Goal: Task Accomplishment & Management: Manage account settings

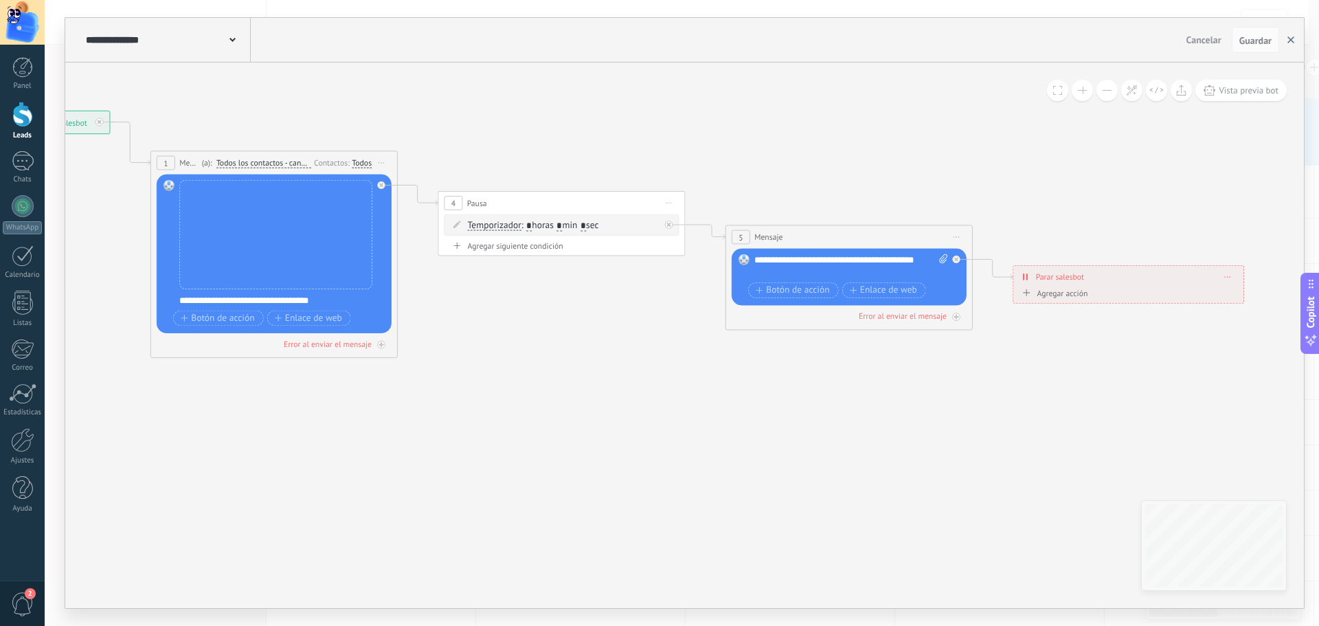
click at [1288, 40] on icon "button" at bounding box center [1291, 39] width 7 height 7
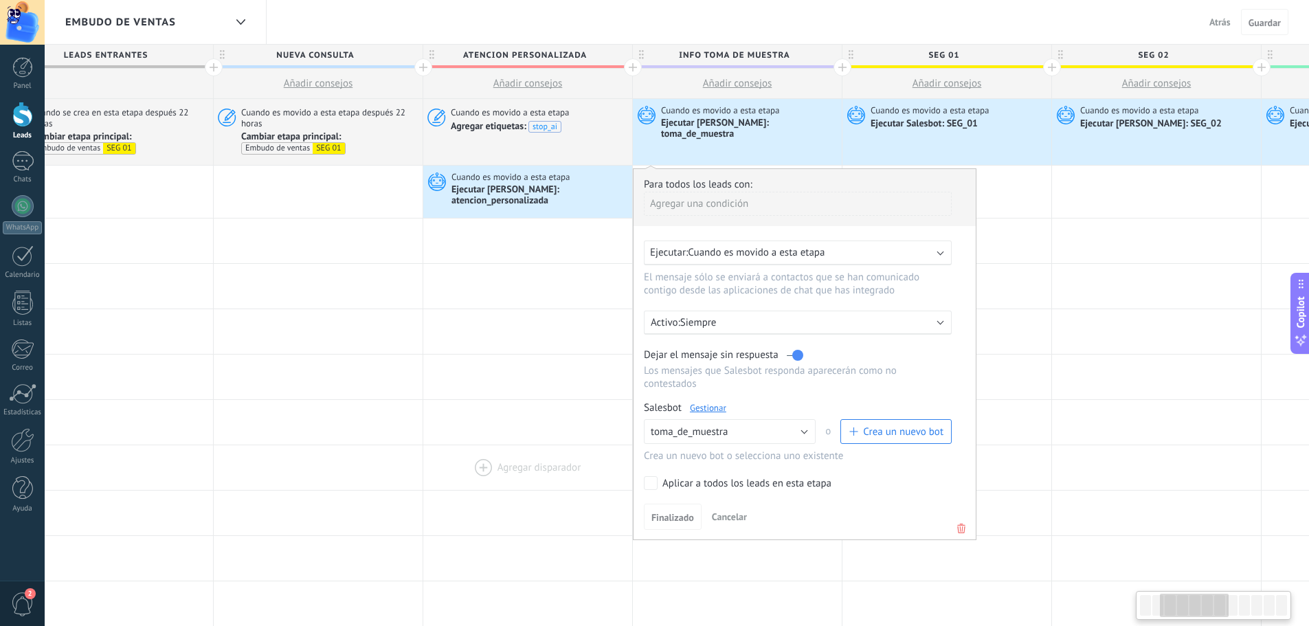
scroll to position [0, 379]
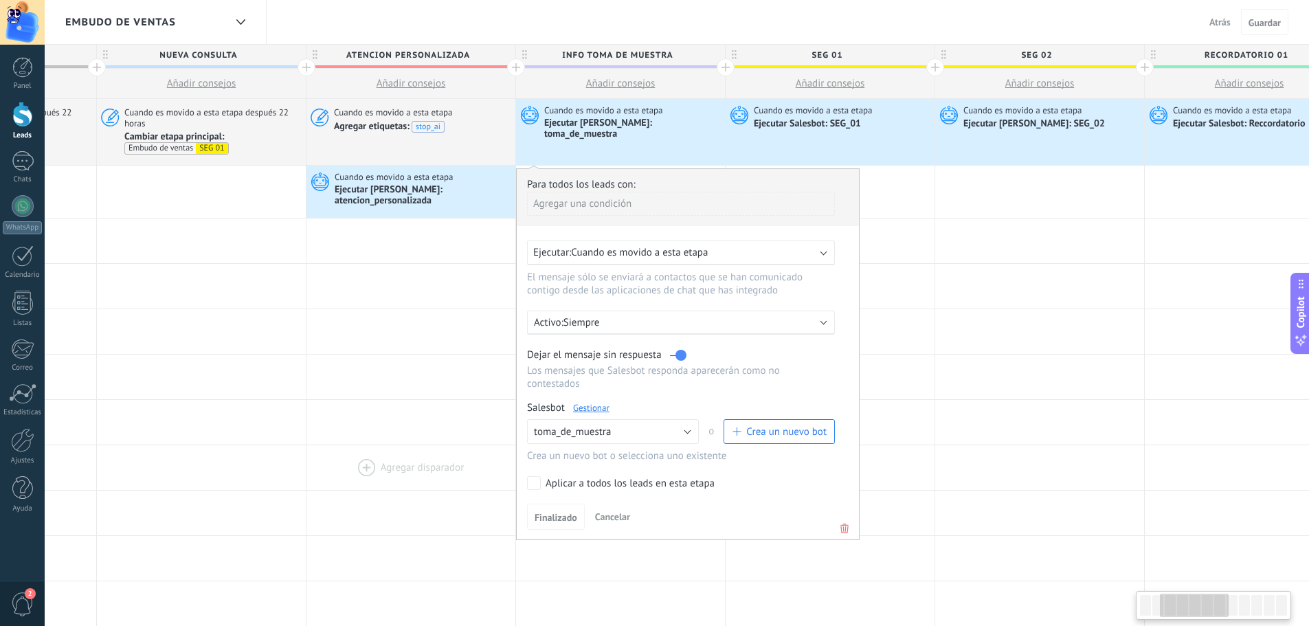
drag, startPoint x: 592, startPoint y: 443, endPoint x: 438, endPoint y: 437, distance: 154.7
click at [438, 445] on div at bounding box center [410, 467] width 209 height 45
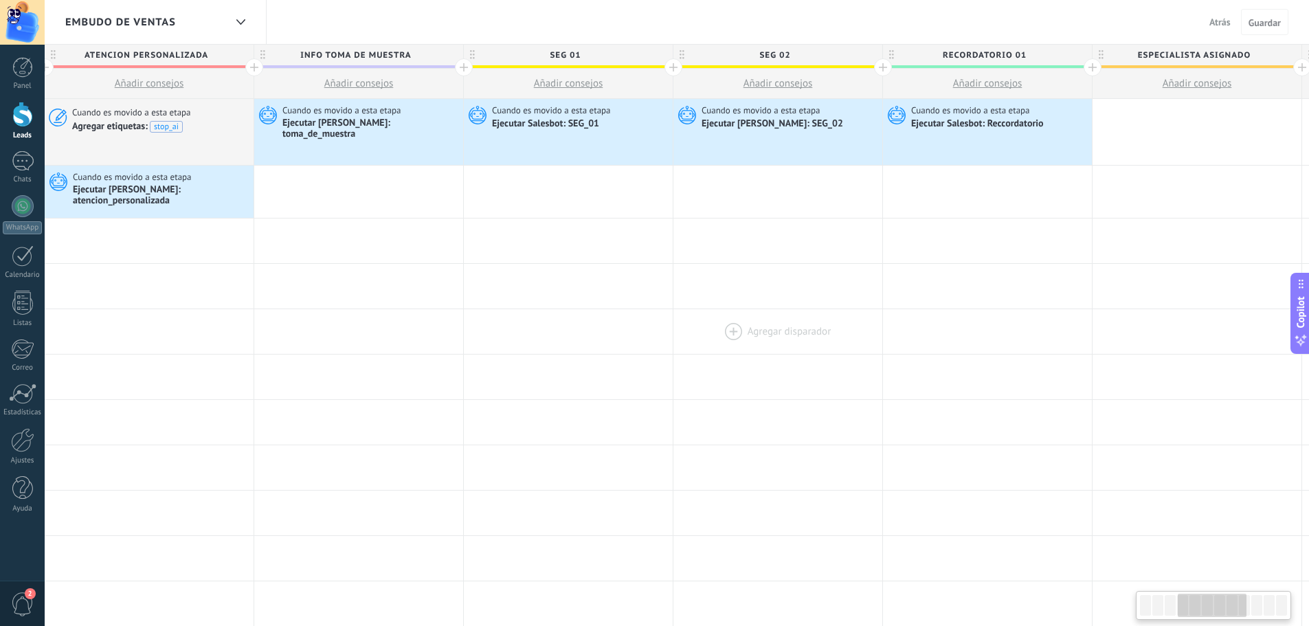
scroll to position [0, 708]
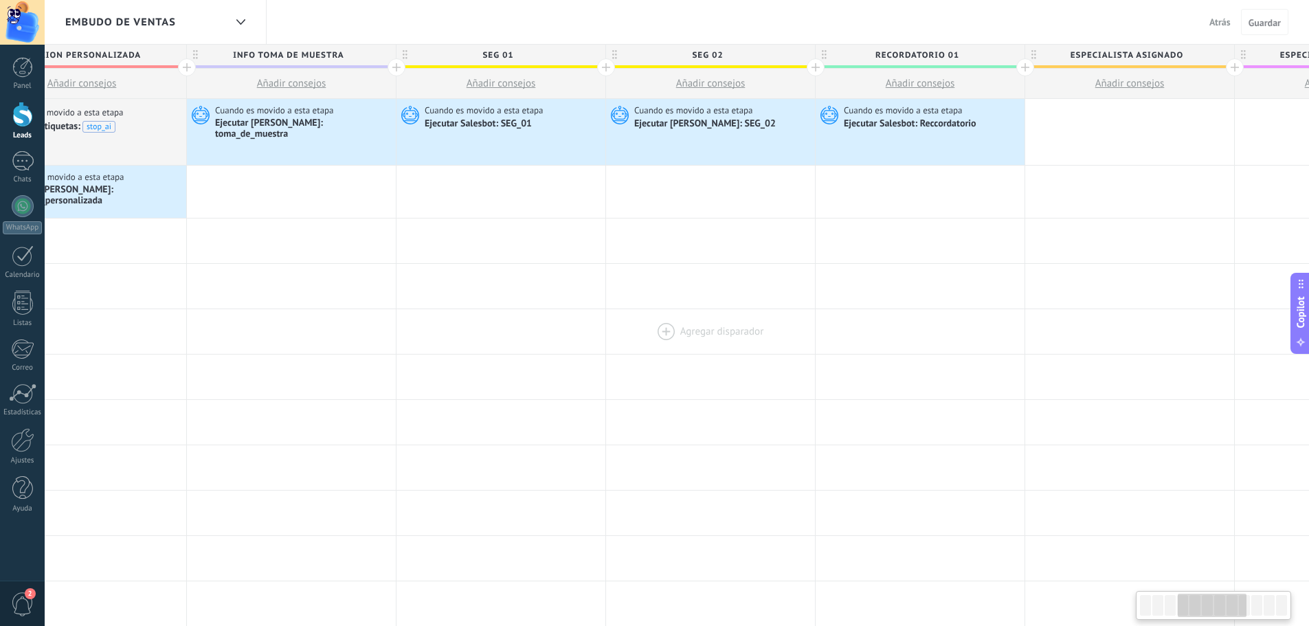
drag, startPoint x: 1068, startPoint y: 342, endPoint x: 739, endPoint y: 343, distance: 329.1
click at [739, 343] on div at bounding box center [710, 331] width 209 height 45
click at [1221, 21] on span "Atrás" at bounding box center [1219, 22] width 21 height 12
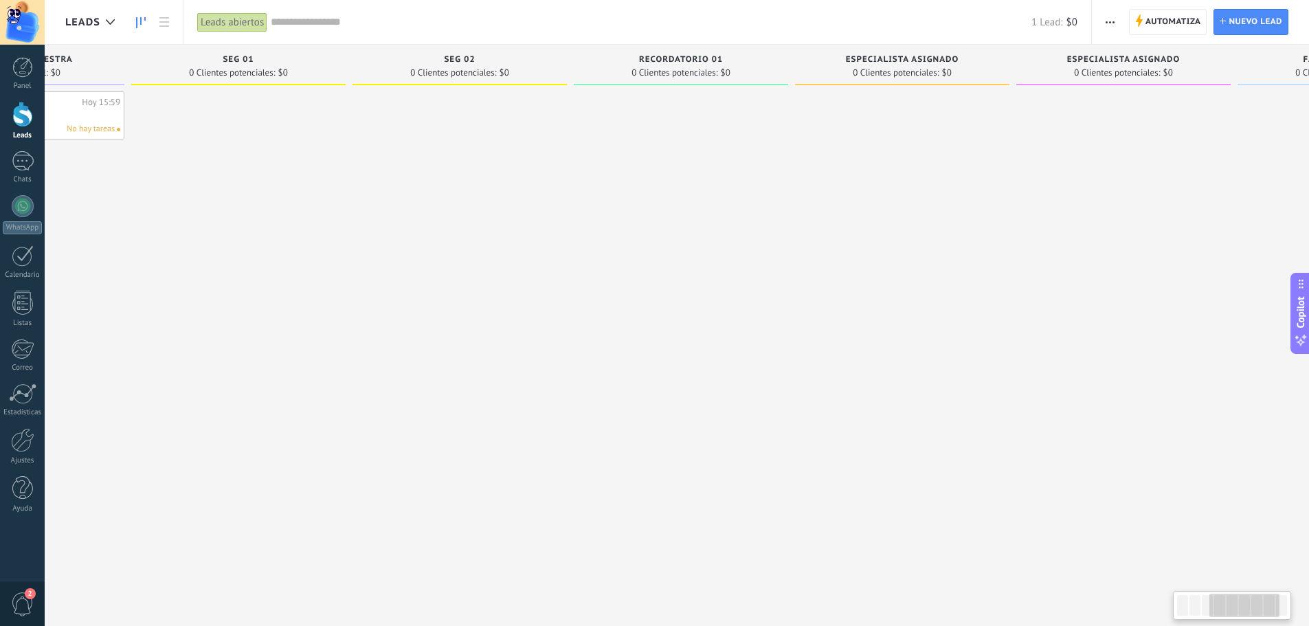
drag, startPoint x: 1127, startPoint y: 254, endPoint x: 529, endPoint y: 258, distance: 597.8
click at [529, 258] on div at bounding box center [460, 314] width 214 height 447
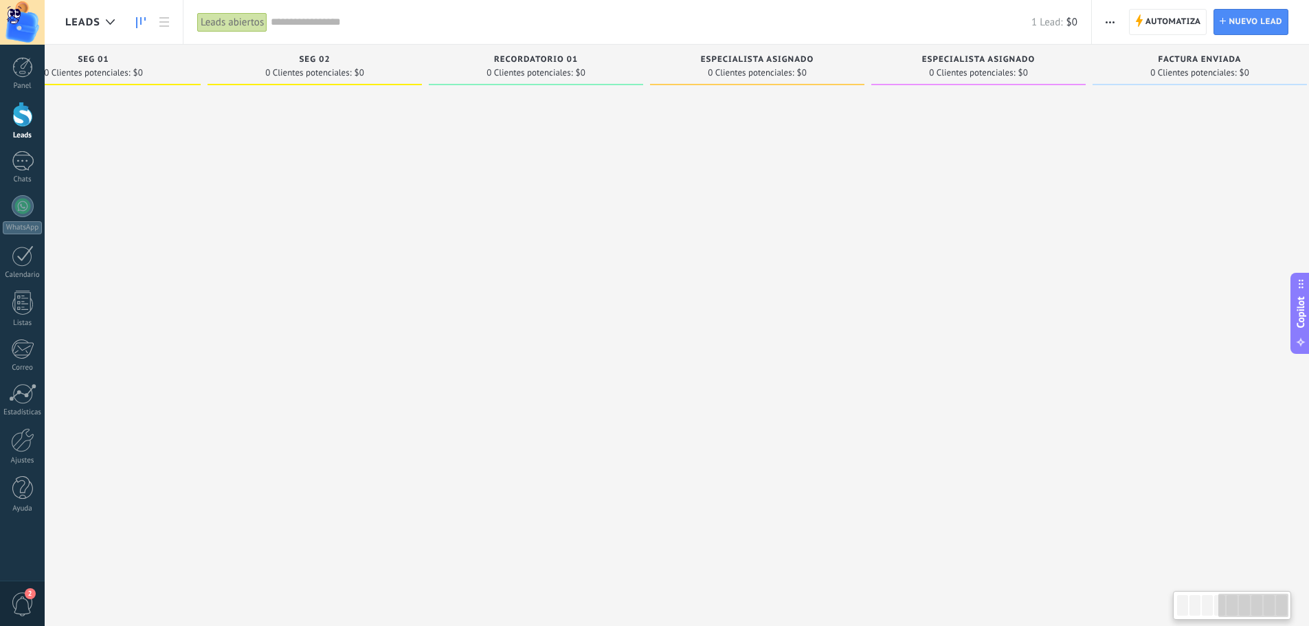
scroll to position [0, 761]
drag, startPoint x: 1007, startPoint y: 234, endPoint x: 771, endPoint y: 238, distance: 236.4
click at [771, 238] on div at bounding box center [738, 314] width 214 height 447
click at [720, 60] on span "especialista asignado" at bounding box center [738, 60] width 113 height 10
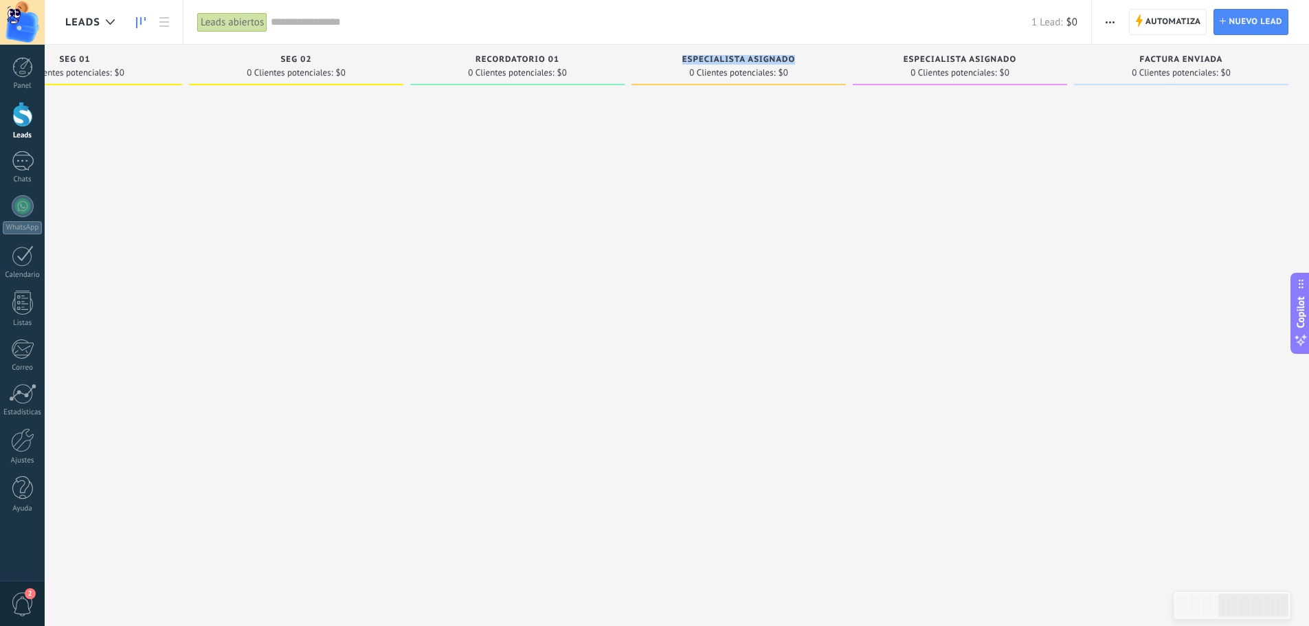
click at [720, 60] on span "especialista asignado" at bounding box center [738, 60] width 113 height 10
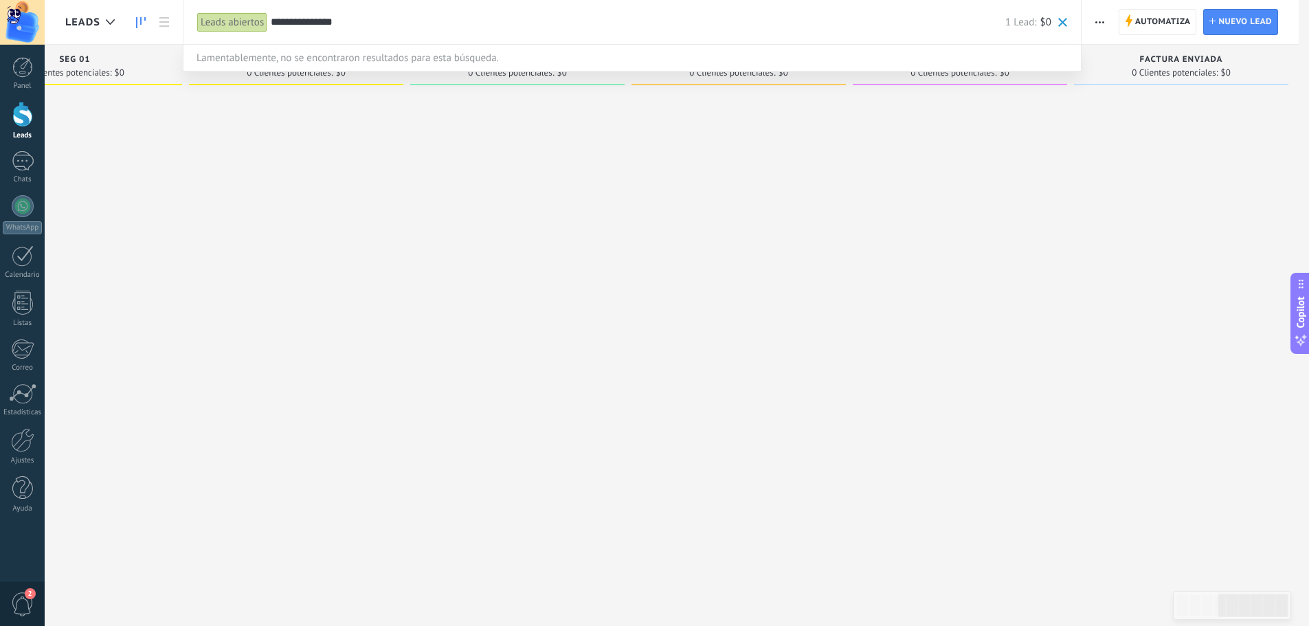
scroll to position [0, 751]
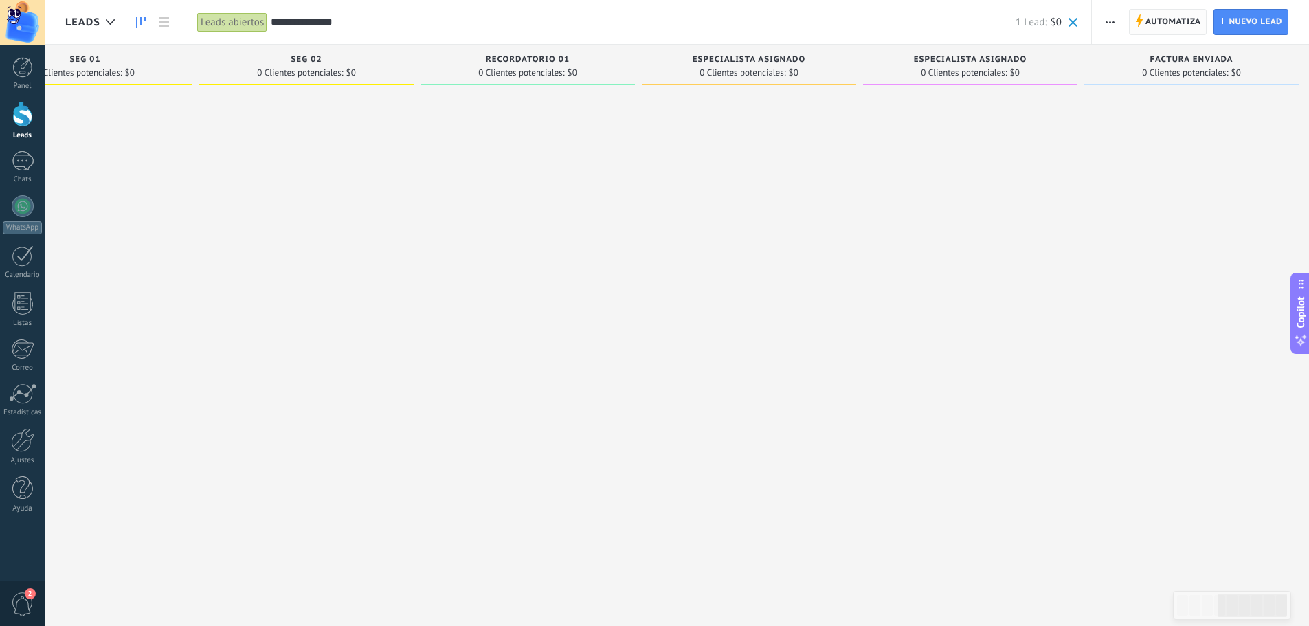
type input "**********"
click at [1158, 23] on span "Automatiza" at bounding box center [1173, 22] width 56 height 25
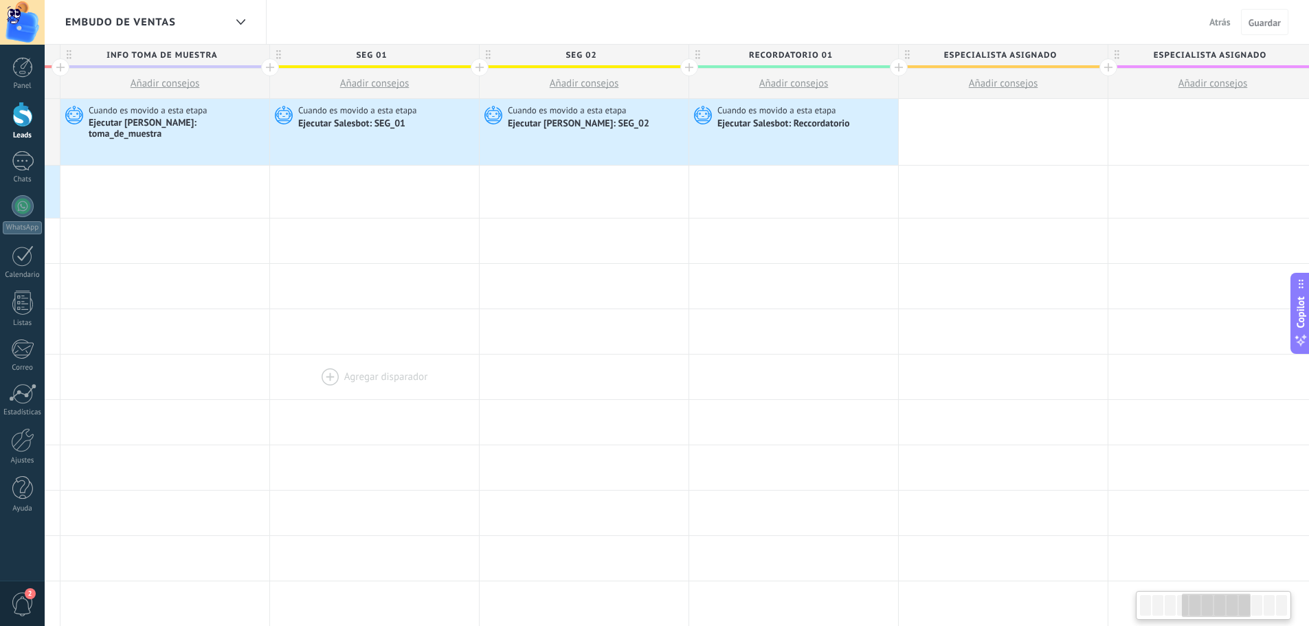
scroll to position [0, 879]
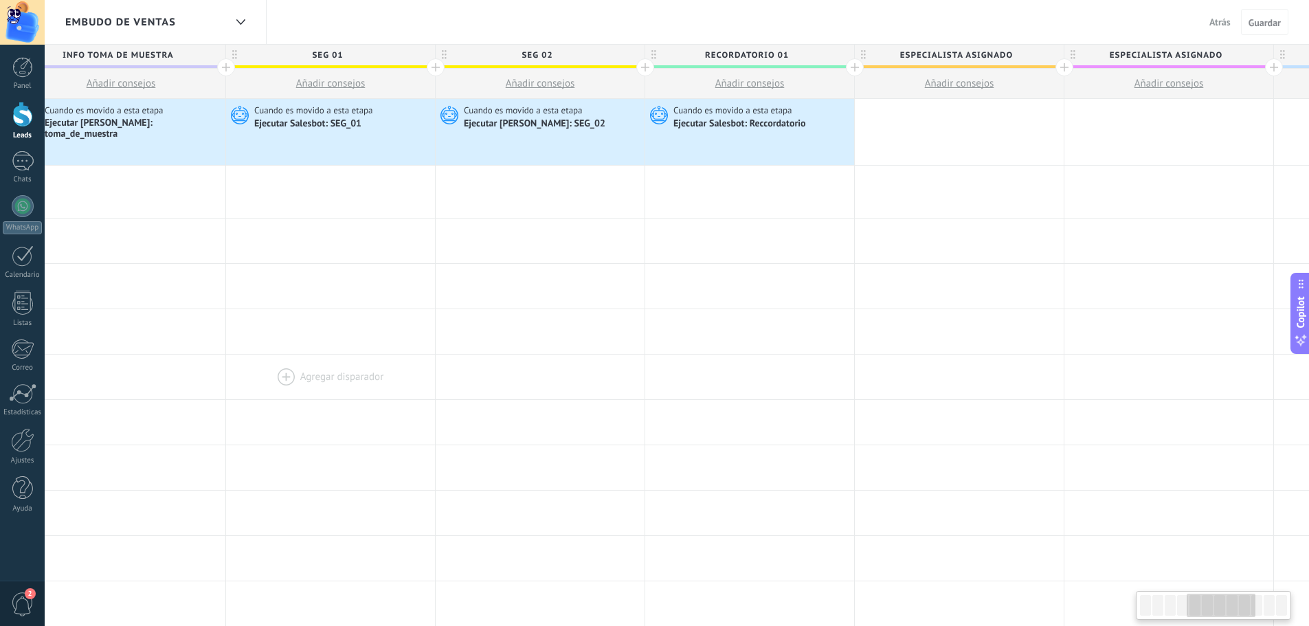
drag, startPoint x: 619, startPoint y: 345, endPoint x: 232, endPoint y: 348, distance: 387.6
click at [232, 348] on div "**********" at bounding box center [645, 612] width 2515 height 1027
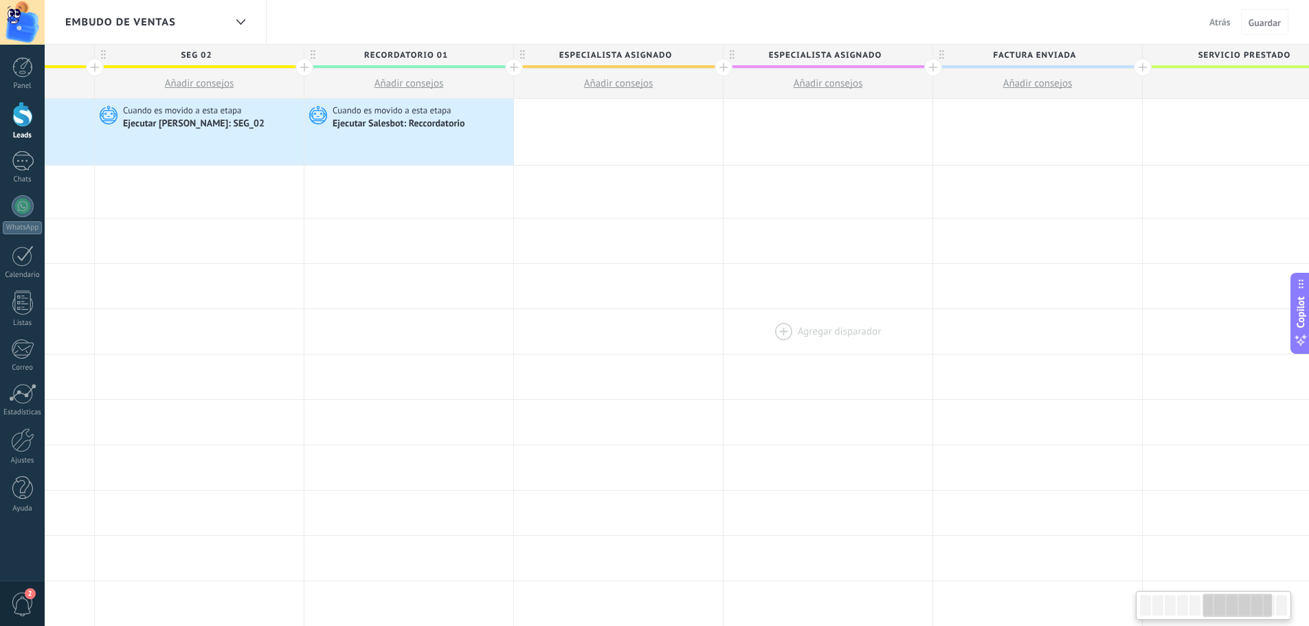
scroll to position [0, 1220]
drag, startPoint x: 1042, startPoint y: 316, endPoint x: 814, endPoint y: 319, distance: 228.1
click at [814, 319] on div at bounding box center [827, 331] width 209 height 45
click at [616, 56] on span "especialista asignado" at bounding box center [614, 55] width 202 height 21
type input "**********"
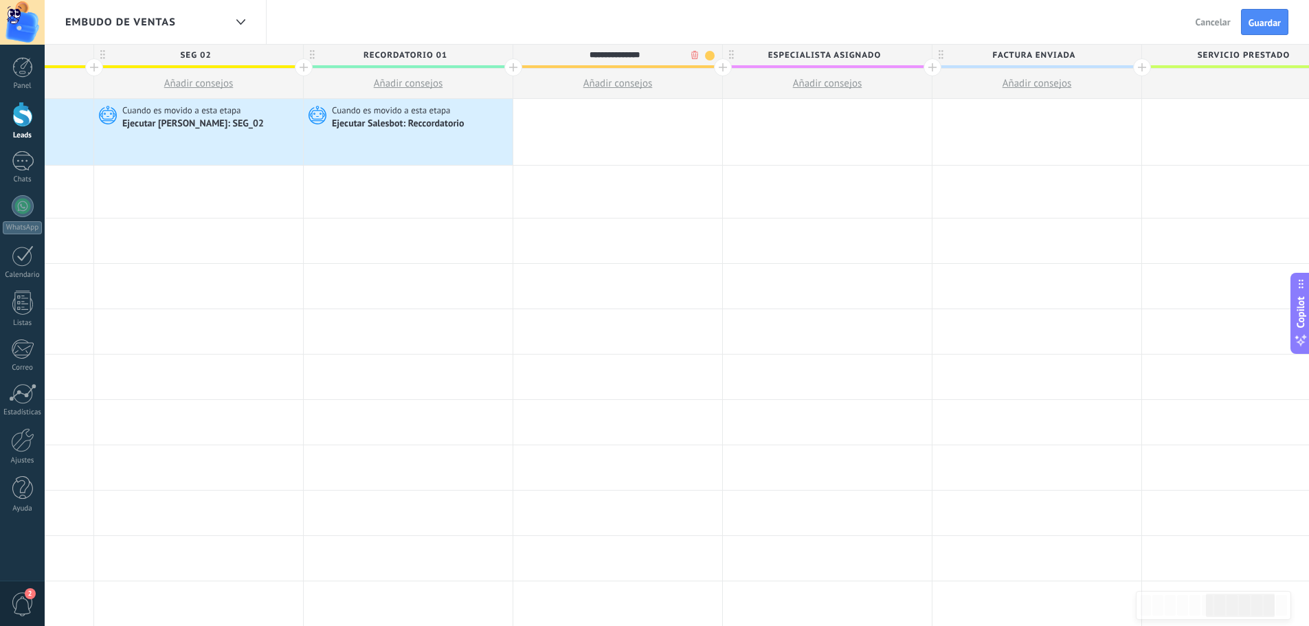
click at [709, 54] on span at bounding box center [710, 56] width 10 height 10
click at [702, 96] on span at bounding box center [702, 95] width 12 height 13
click at [1259, 21] on span "Guardar" at bounding box center [1265, 23] width 32 height 10
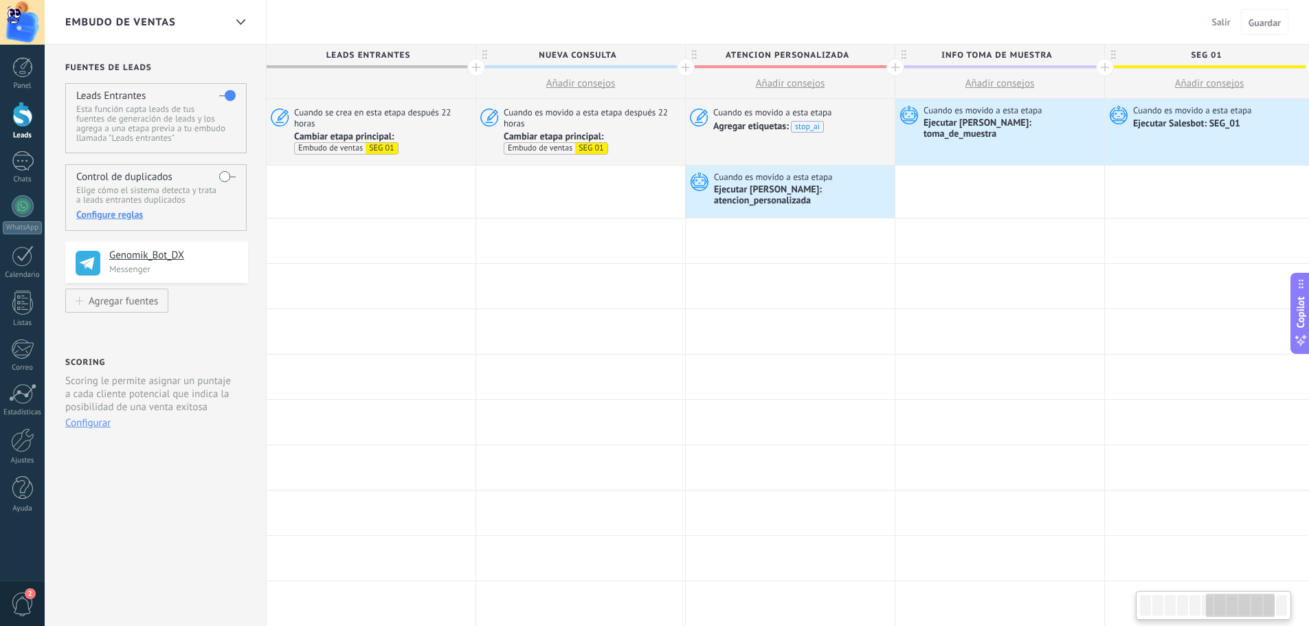
scroll to position [0, 1220]
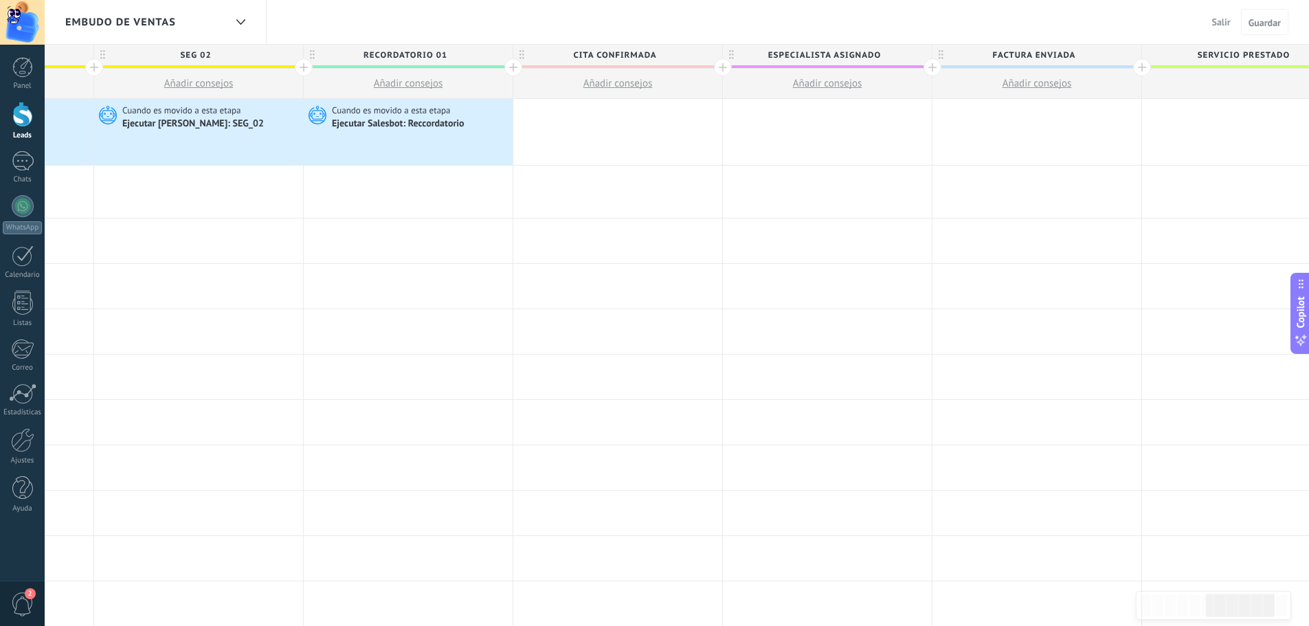
click at [1224, 24] on span "Salir" at bounding box center [1221, 22] width 19 height 12
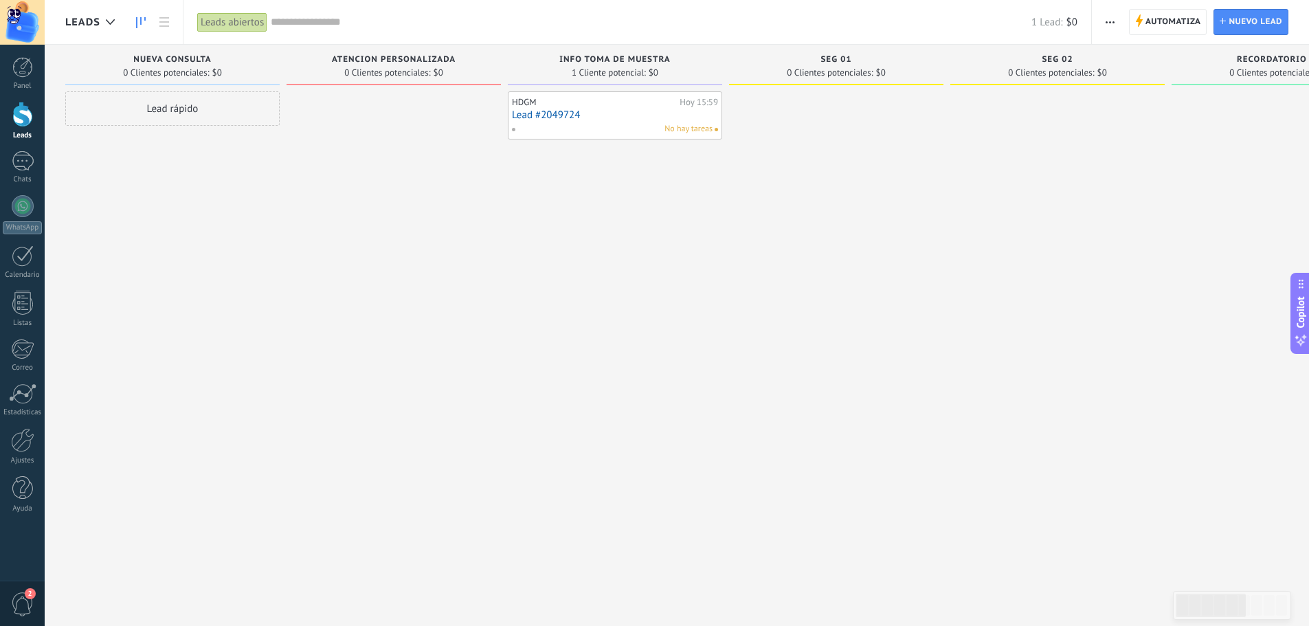
drag, startPoint x: 617, startPoint y: 58, endPoint x: 604, endPoint y: 58, distance: 13.1
click at [604, 58] on span "INFO TOMA DE MUESTRA" at bounding box center [614, 60] width 111 height 10
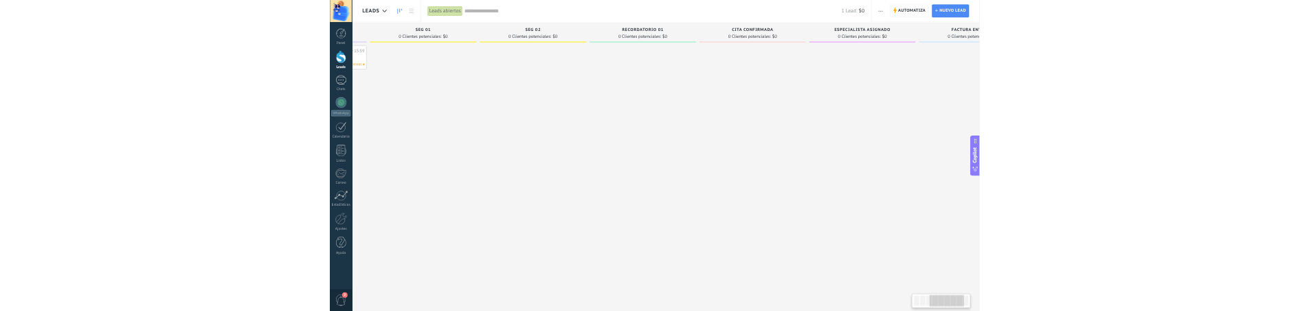
scroll to position [0, 661]
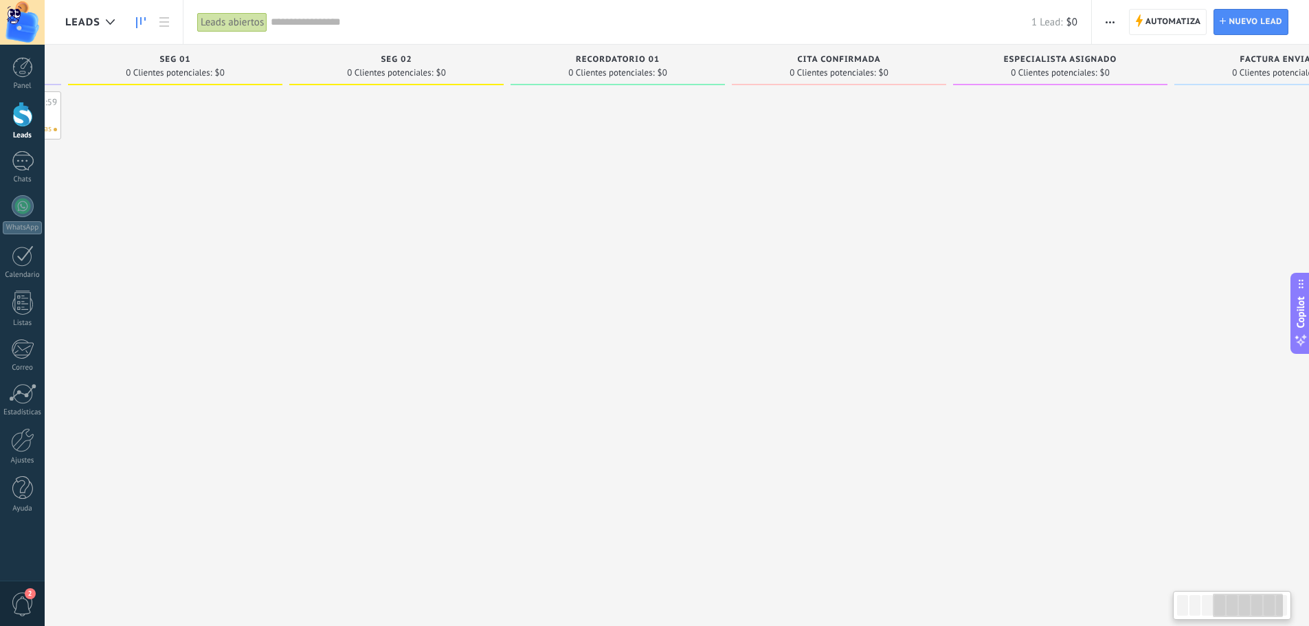
drag, startPoint x: 604, startPoint y: 58, endPoint x: 391, endPoint y: 155, distance: 233.7
click at [391, 155] on div at bounding box center [396, 314] width 214 height 447
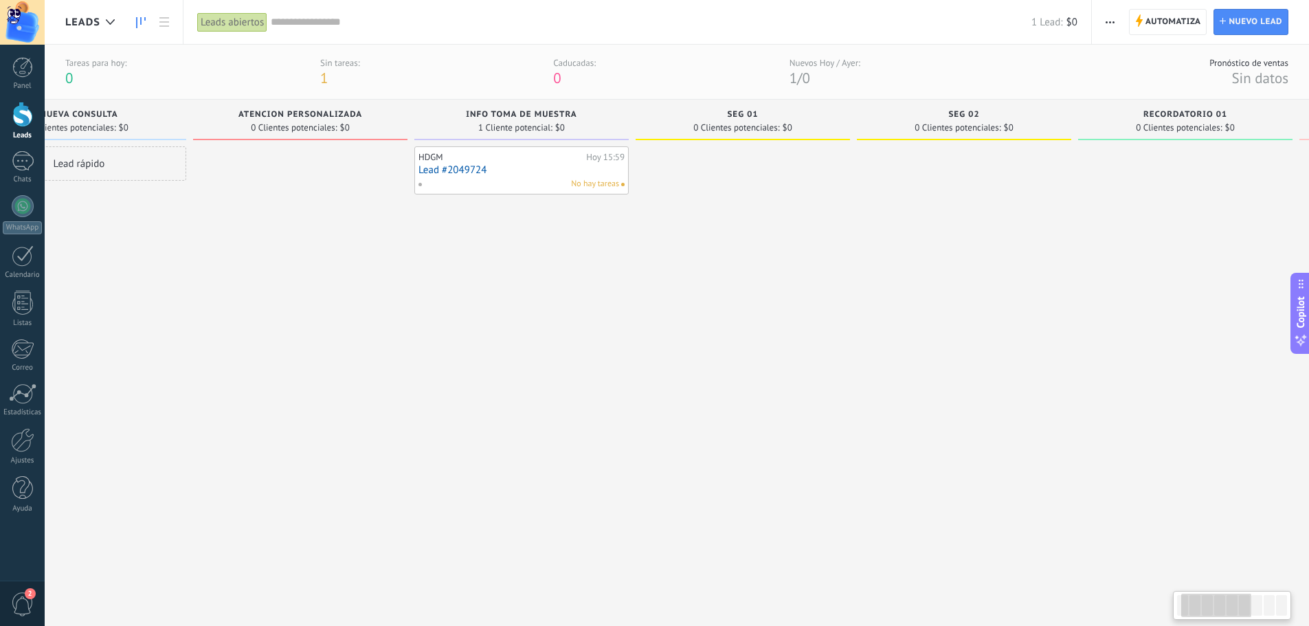
scroll to position [0, 78]
drag, startPoint x: 527, startPoint y: 306, endPoint x: 993, endPoint y: 307, distance: 465.9
click at [993, 307] on div at bounding box center [980, 369] width 214 height 447
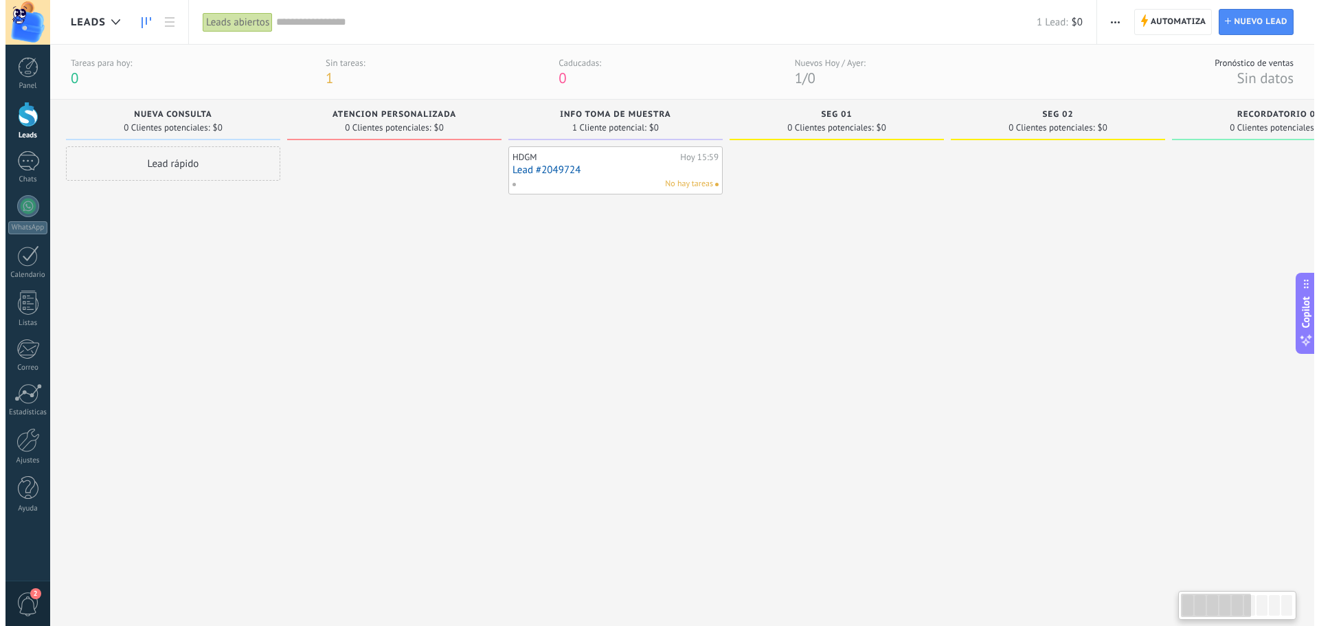
scroll to position [0, 0]
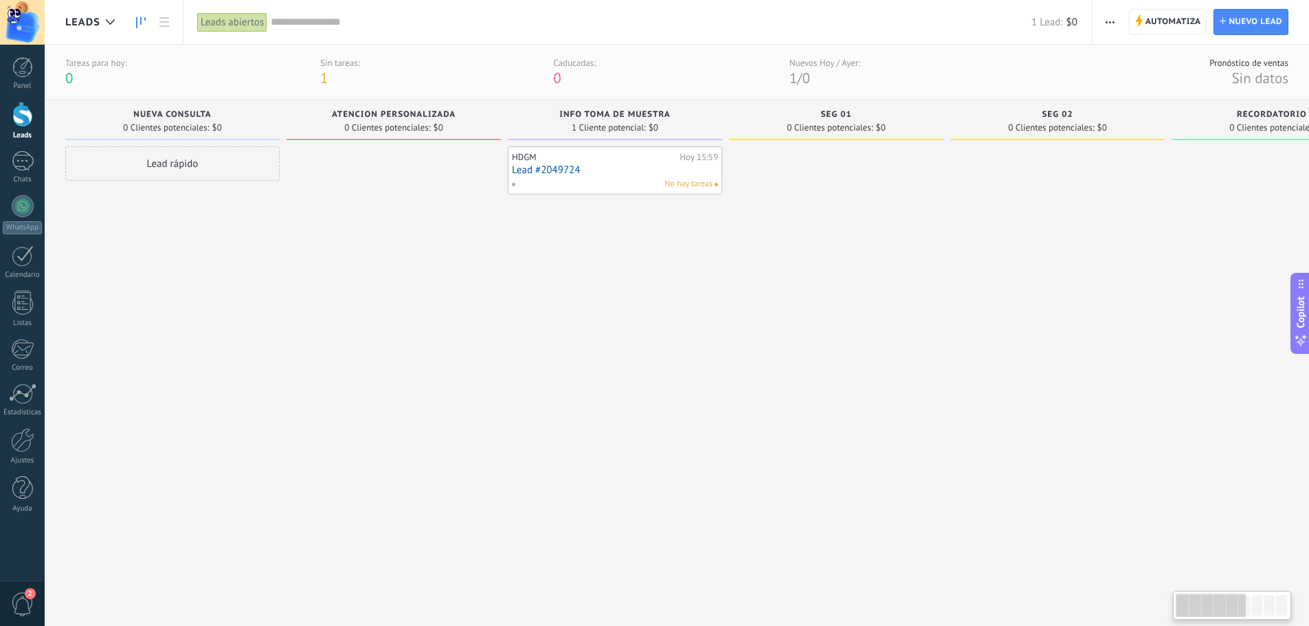
drag, startPoint x: 429, startPoint y: 293, endPoint x: 587, endPoint y: 292, distance: 158.0
click at [587, 292] on div "Leads Entrantes Solicitudes: 0 0 0 0 0 0 0 0 0 NUEVA CONSULTA 0 Clientes potenc…" at bounding box center [1067, 346] width 2005 height 493
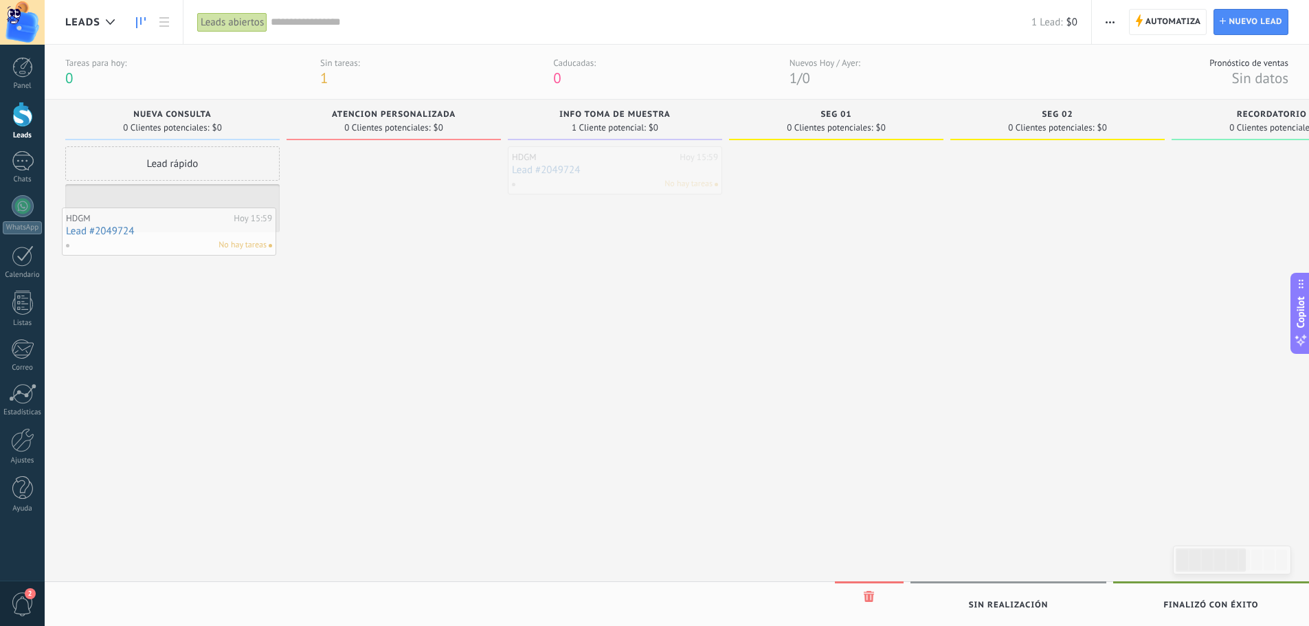
drag, startPoint x: 613, startPoint y: 168, endPoint x: 167, endPoint y: 229, distance: 450.1
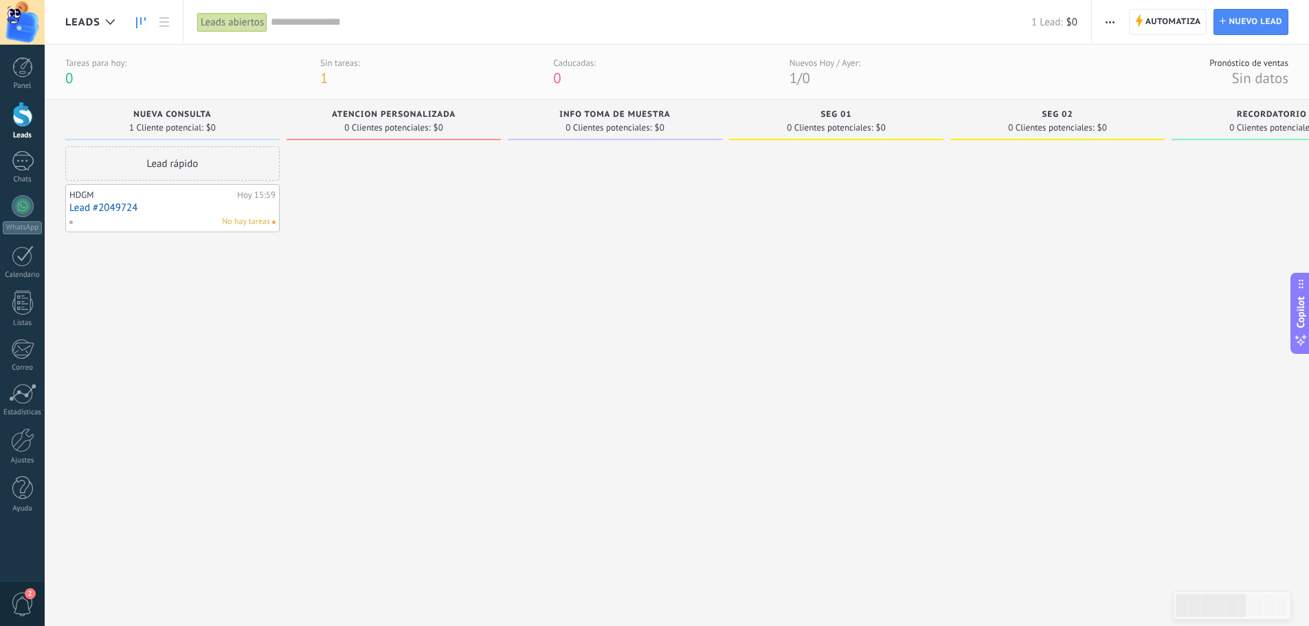
click at [121, 205] on link "Lead #2049724" at bounding box center [172, 208] width 206 height 12
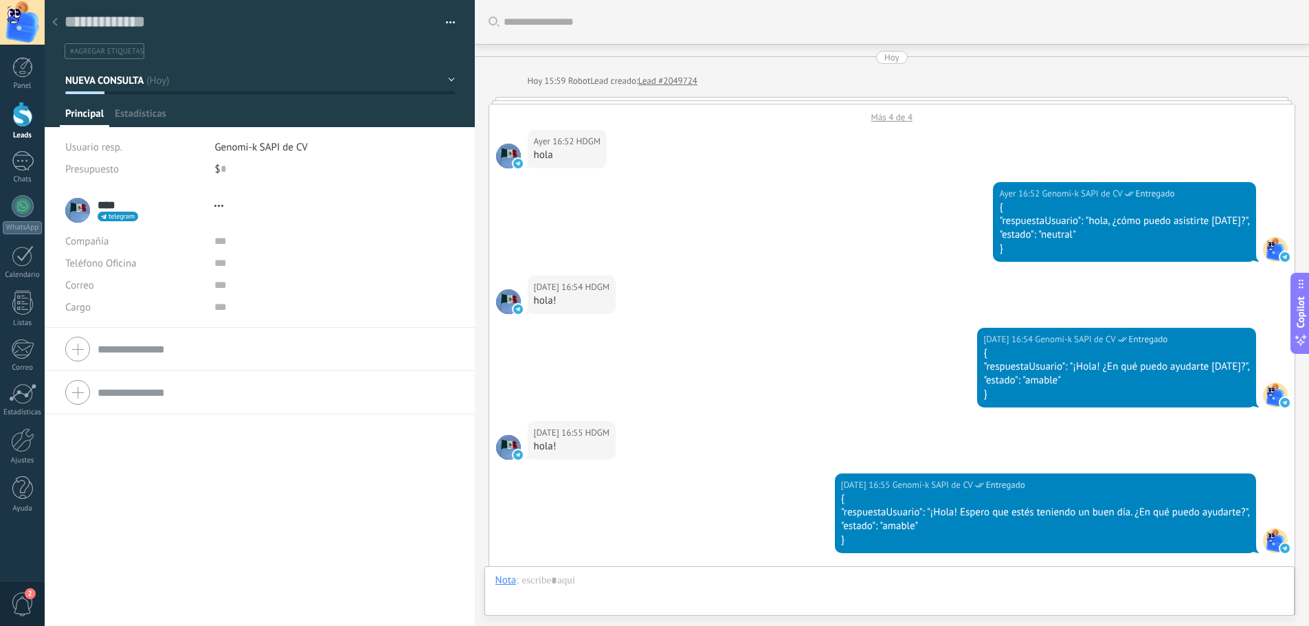
type textarea "**********"
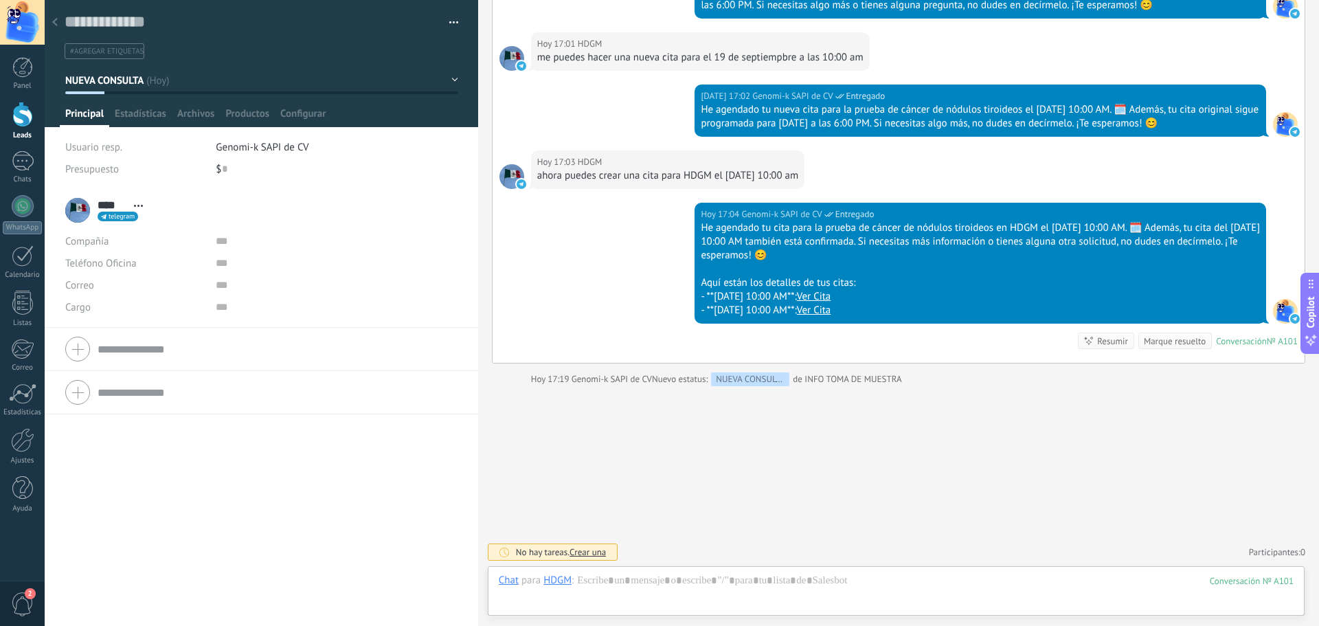
scroll to position [2214, 0]
click at [449, 20] on button "button" at bounding box center [449, 22] width 20 height 21
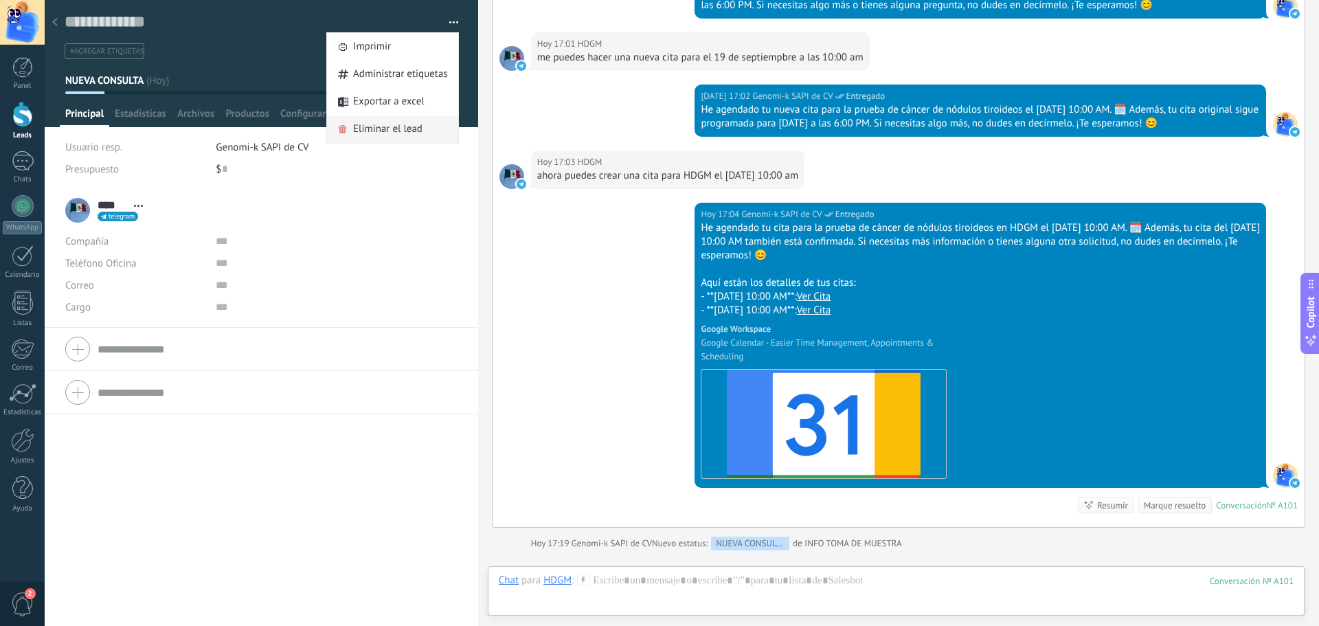
click at [370, 127] on span "Eliminar el lead" at bounding box center [387, 128] width 69 height 27
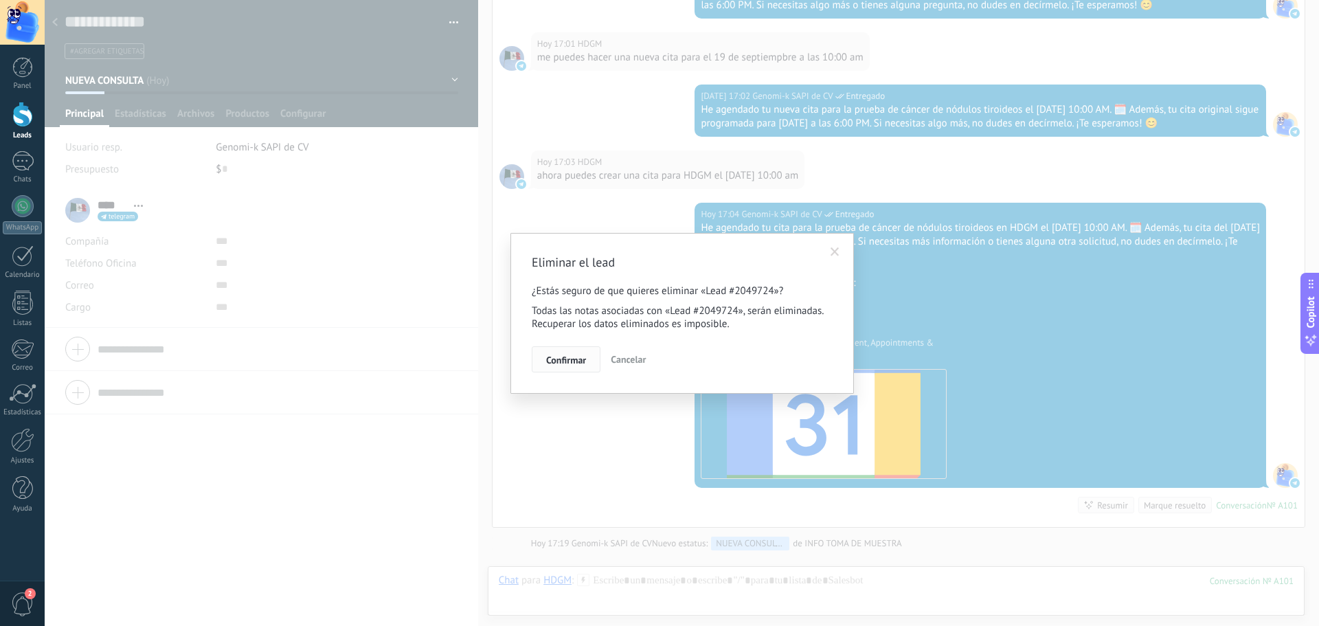
click at [579, 360] on span "Confirmar" at bounding box center [566, 360] width 40 height 10
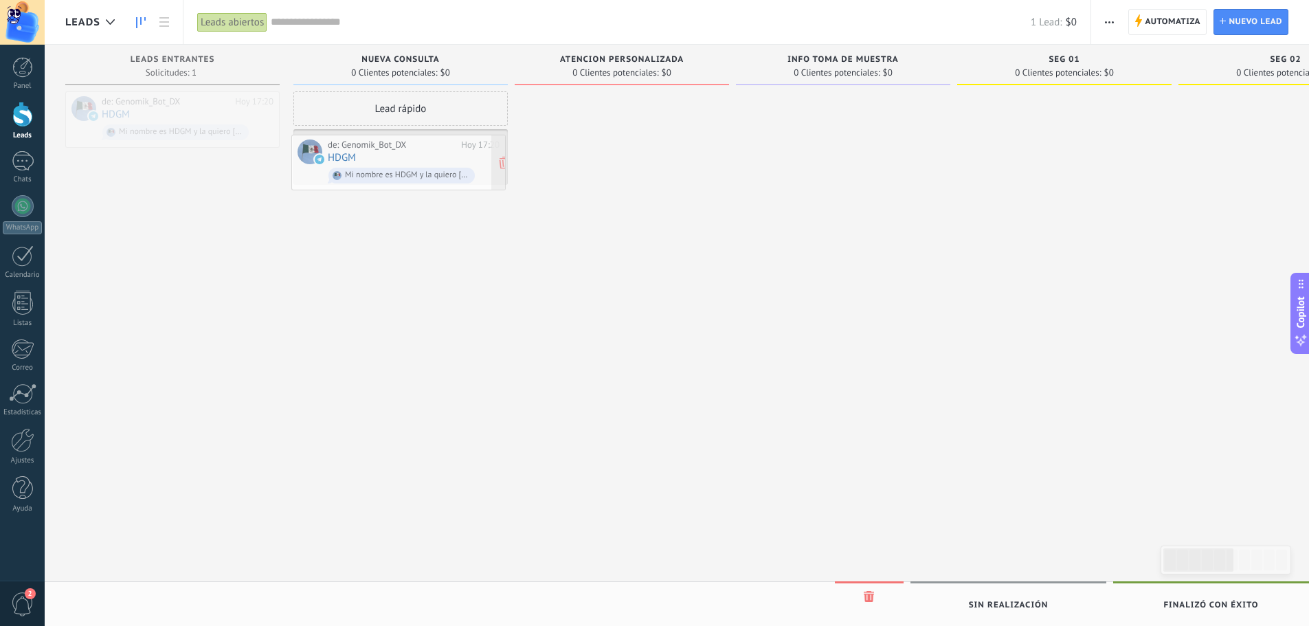
drag, startPoint x: 186, startPoint y: 128, endPoint x: 412, endPoint y: 171, distance: 230.2
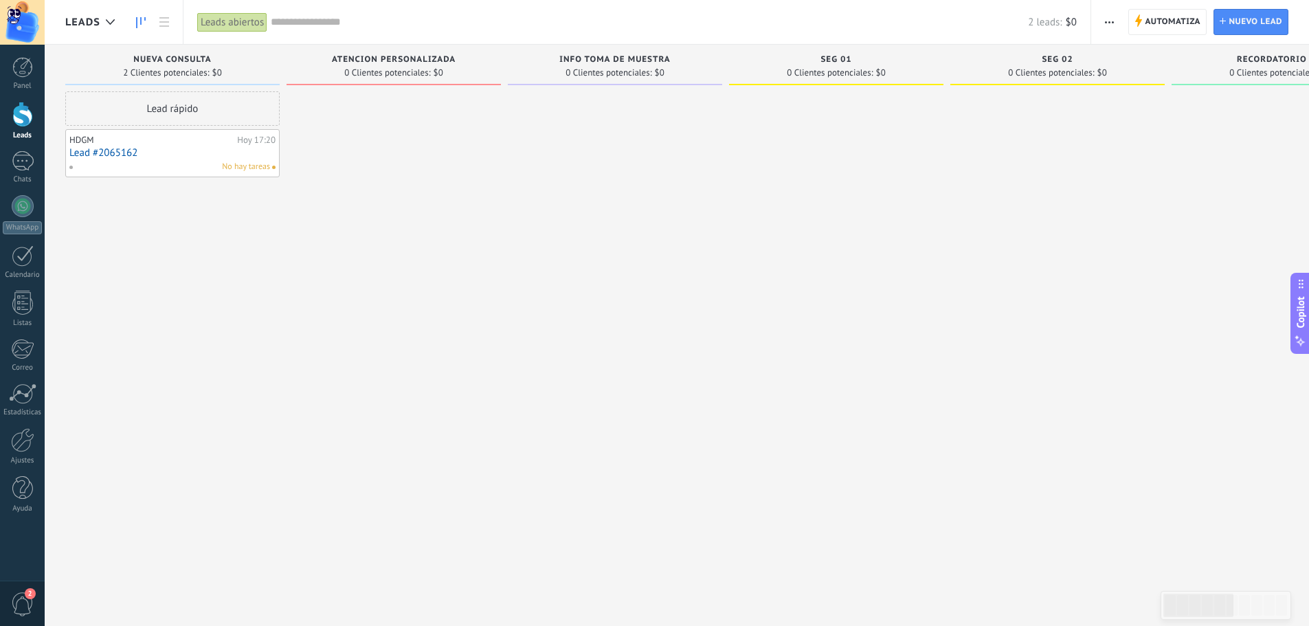
drag, startPoint x: 304, startPoint y: 337, endPoint x: 434, endPoint y: 300, distance: 135.5
click at [639, 337] on div "Leads Entrantes Solicitudes: 0 0 0 0 1 NUEVA CONSULTA 2 Clientes potenciales: $…" at bounding box center [1067, 291] width 2005 height 493
drag, startPoint x: 160, startPoint y: 234, endPoint x: 876, endPoint y: 257, distance: 716.4
click at [876, 257] on div "Leads Entrantes Solicitudes: 0 0 0 0 1 NUEVA CONSULTA 2 Clientes potenciales: $…" at bounding box center [1067, 291] width 2005 height 493
click at [118, 153] on link "Lead #2065162" at bounding box center [172, 153] width 206 height 12
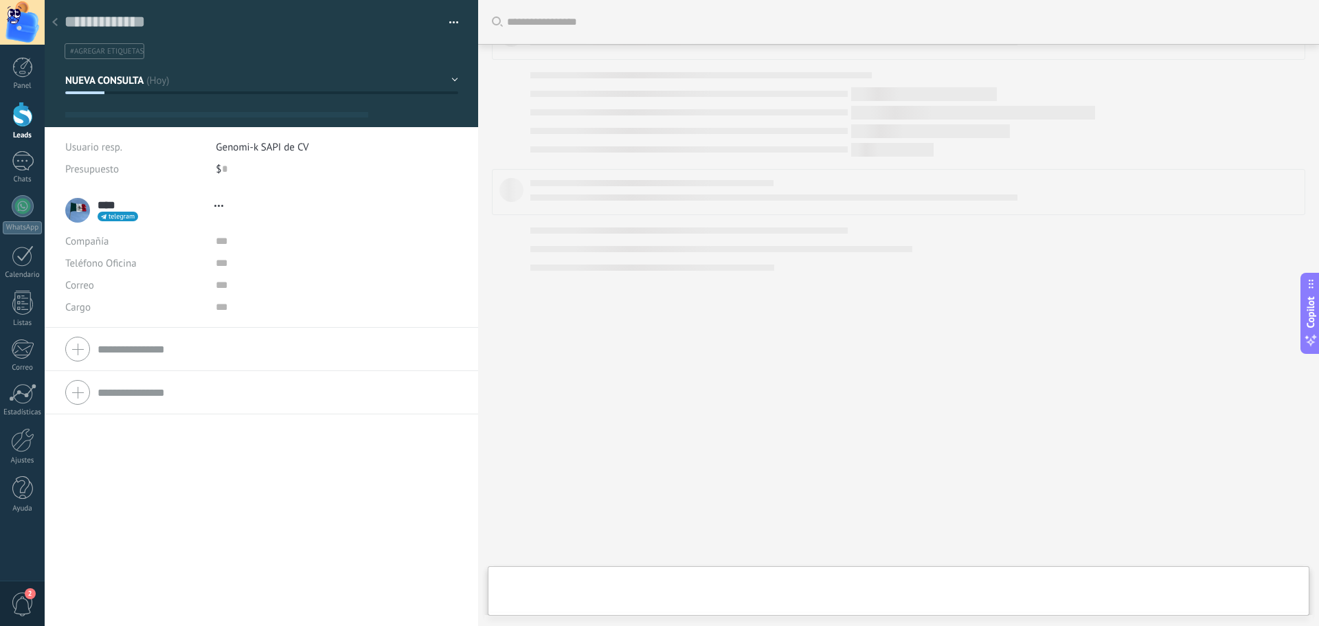
click at [450, 22] on button "button" at bounding box center [449, 22] width 20 height 21
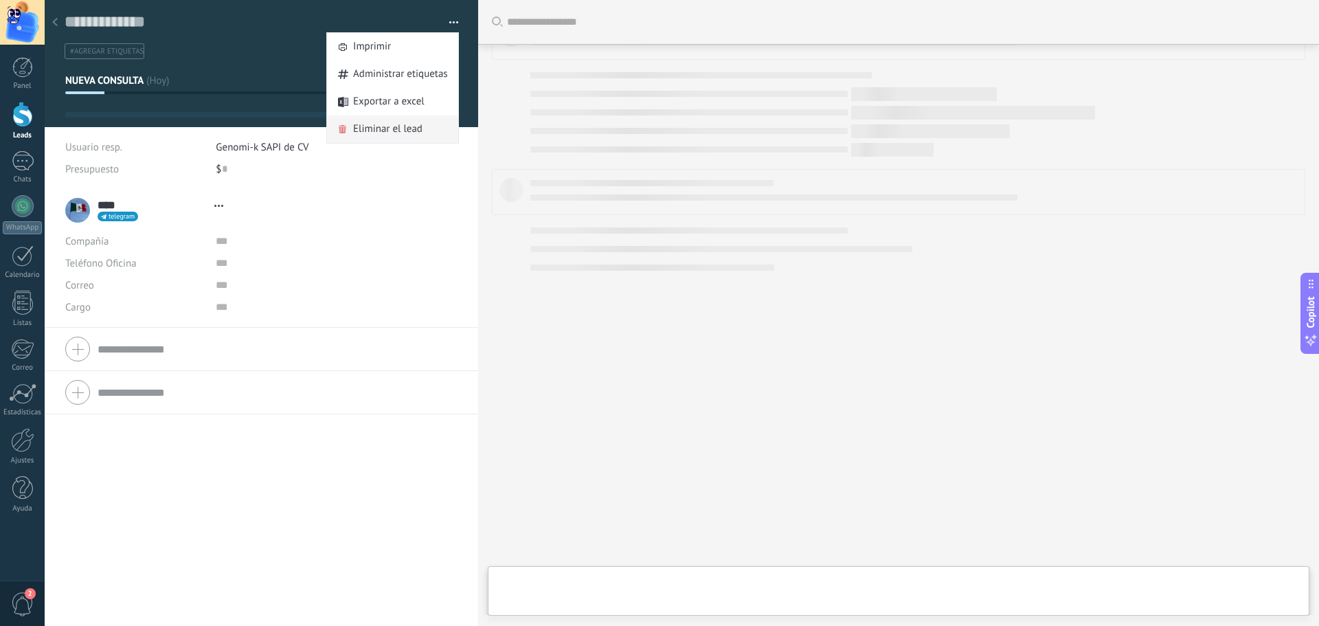
click at [362, 126] on span "Eliminar el lead" at bounding box center [387, 128] width 69 height 27
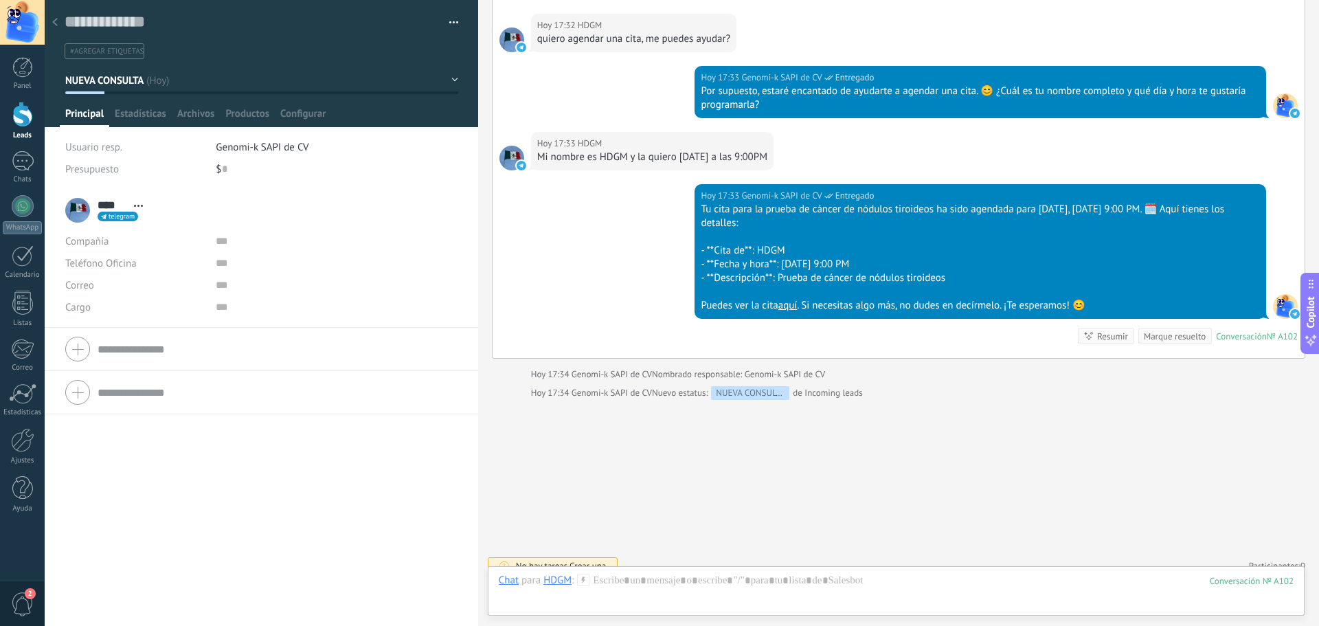
scroll to position [2944, 0]
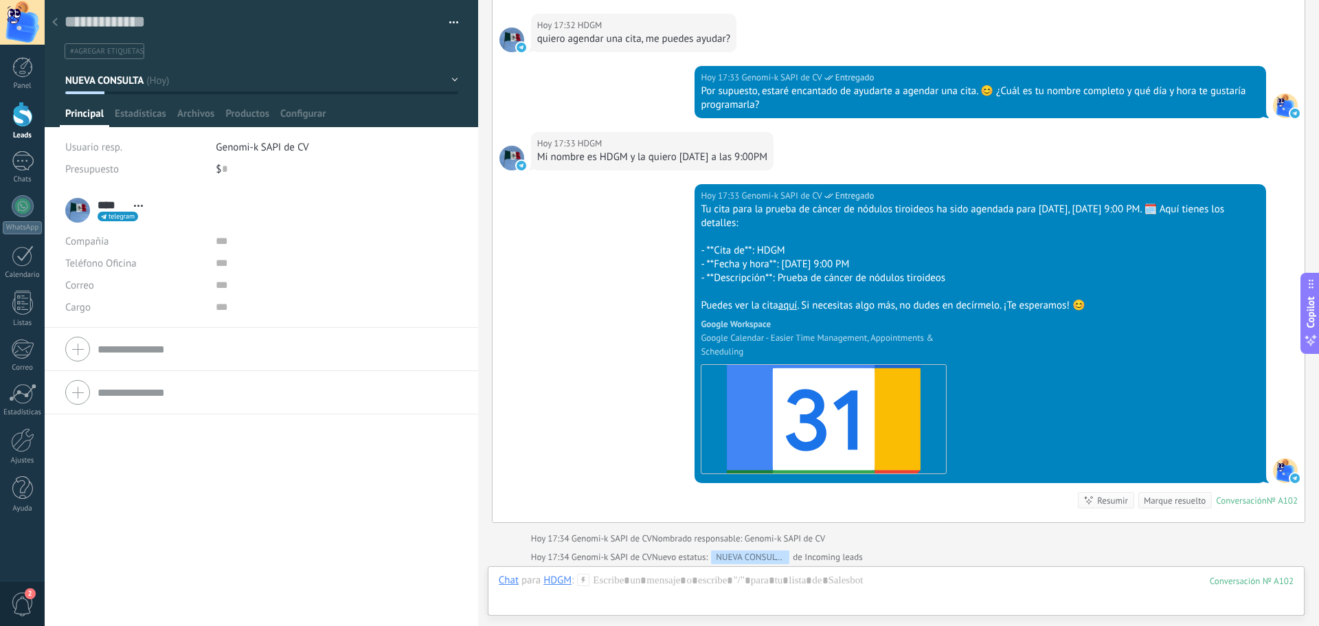
click at [445, 22] on button "button" at bounding box center [449, 22] width 20 height 21
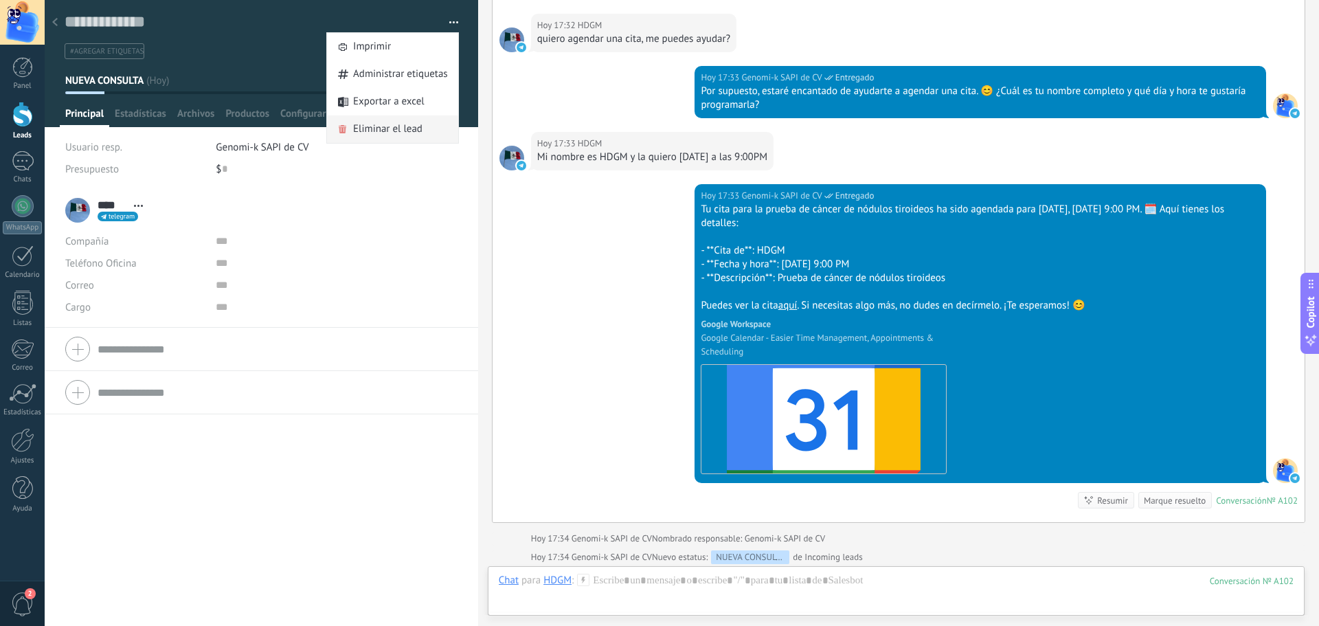
click at [374, 128] on span "Eliminar el lead" at bounding box center [387, 128] width 69 height 27
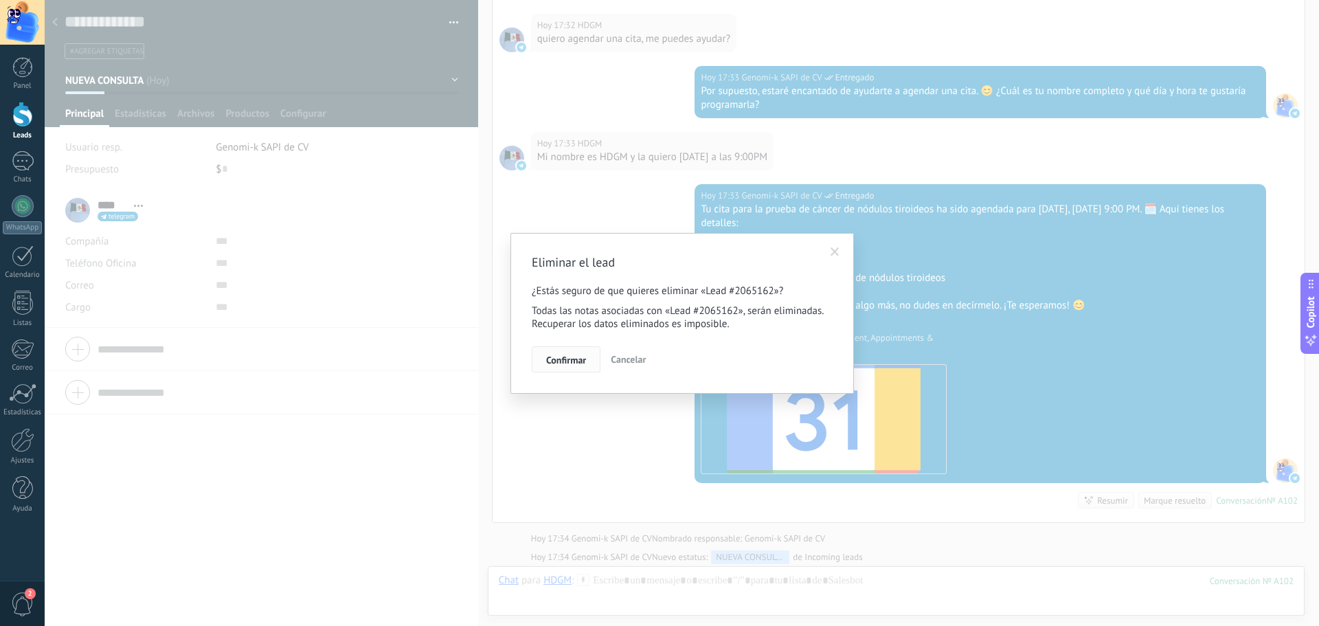
click at [566, 359] on span "Confirmar" at bounding box center [566, 360] width 40 height 10
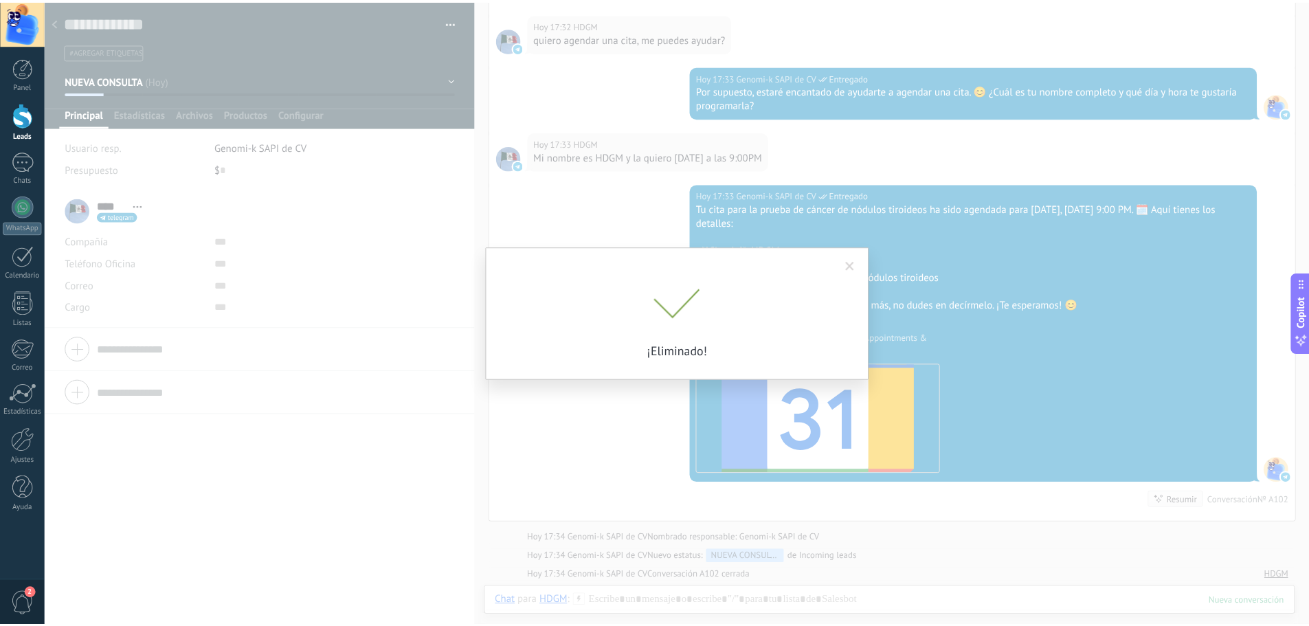
scroll to position [2962, 0]
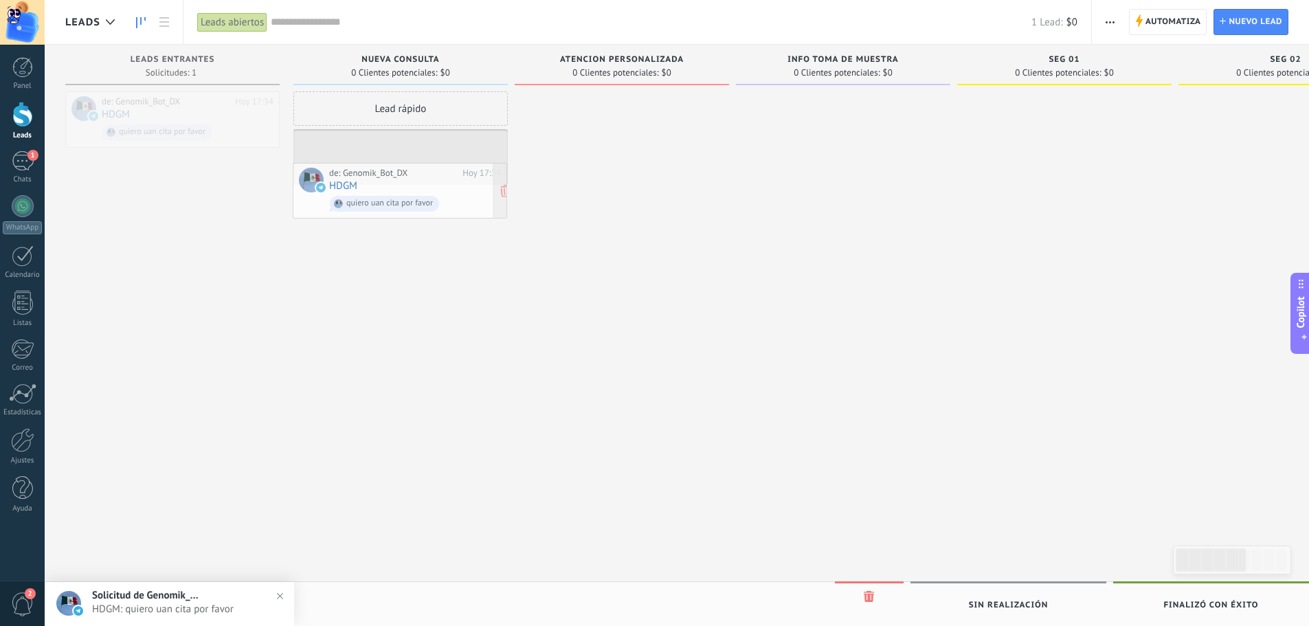
drag, startPoint x: 166, startPoint y: 122, endPoint x: 393, endPoint y: 193, distance: 238.4
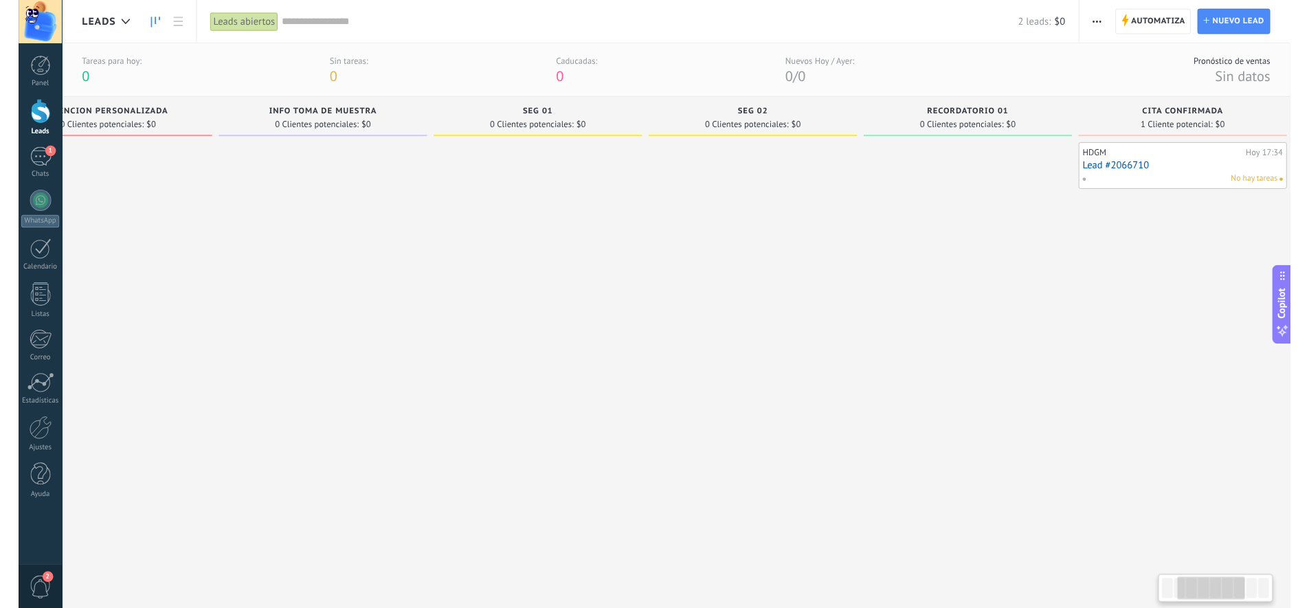
scroll to position [0, 282]
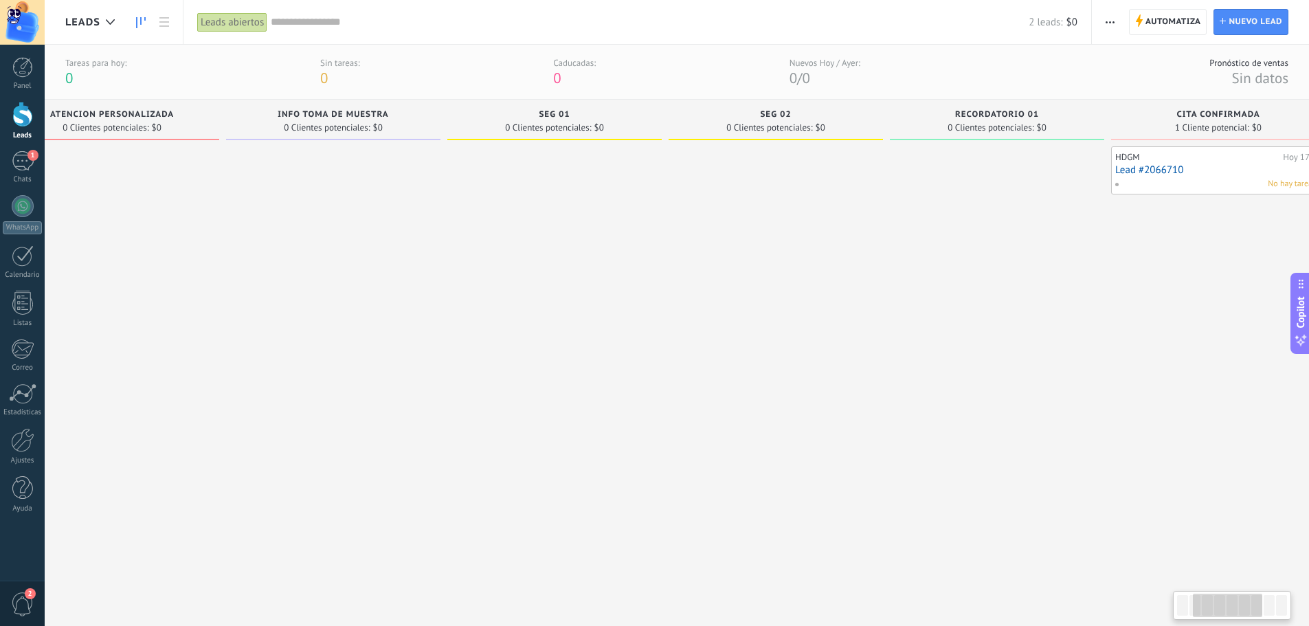
drag, startPoint x: 1020, startPoint y: 449, endPoint x: 818, endPoint y: 423, distance: 204.4
click at [790, 429] on div at bounding box center [776, 369] width 214 height 447
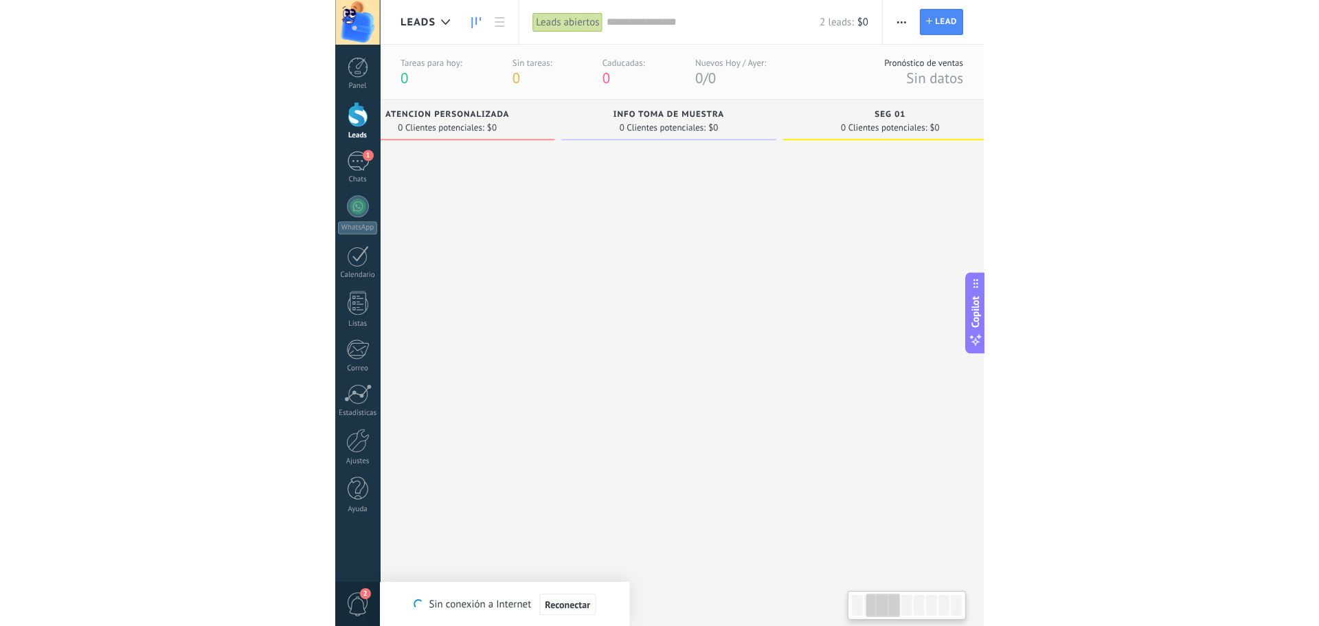
scroll to position [21, 0]
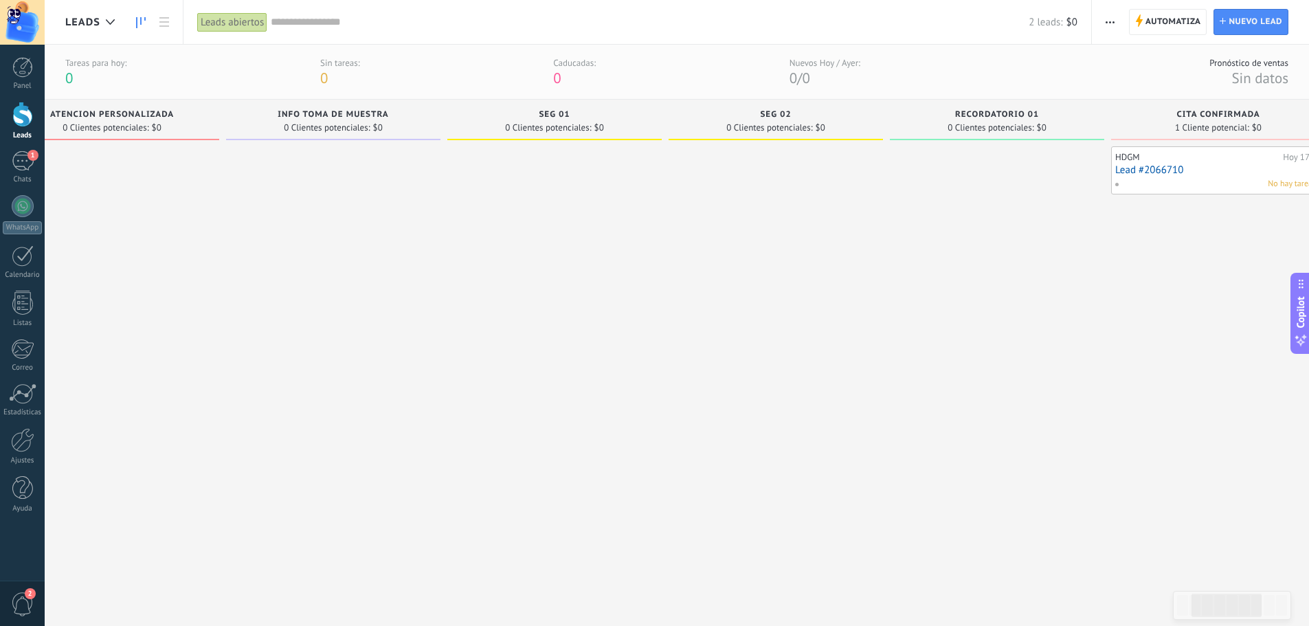
click at [1172, 172] on link "Lead #2066710" at bounding box center [1218, 170] width 206 height 12
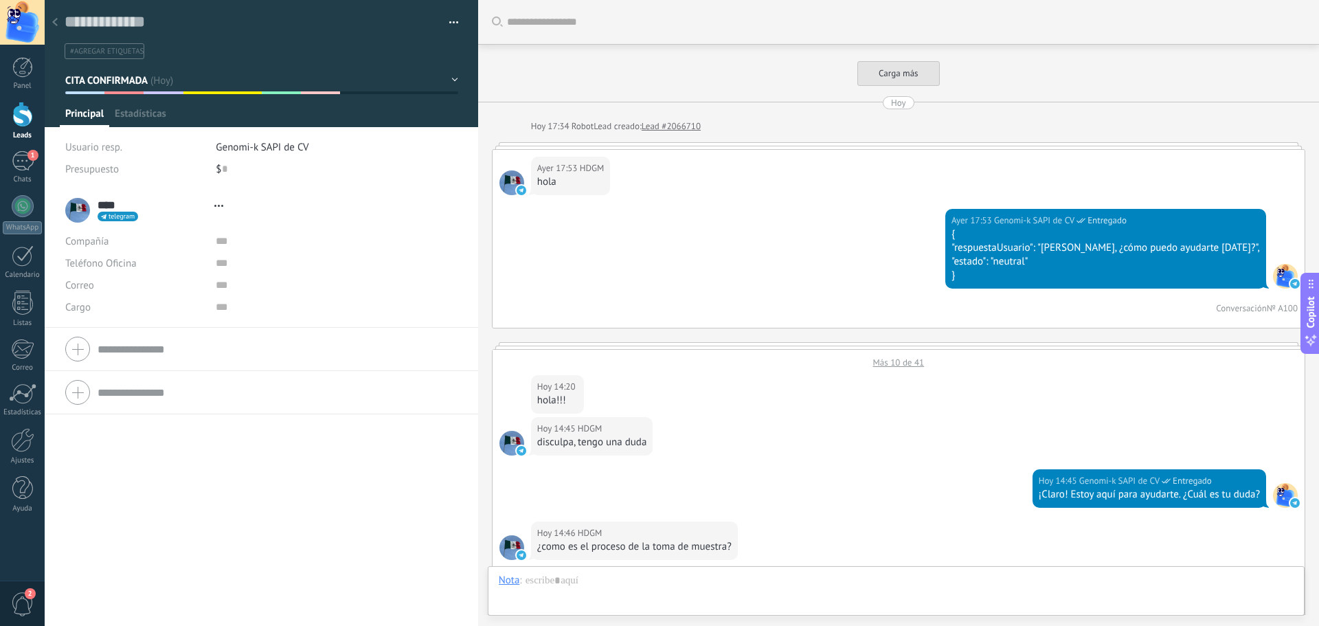
type textarea "**********"
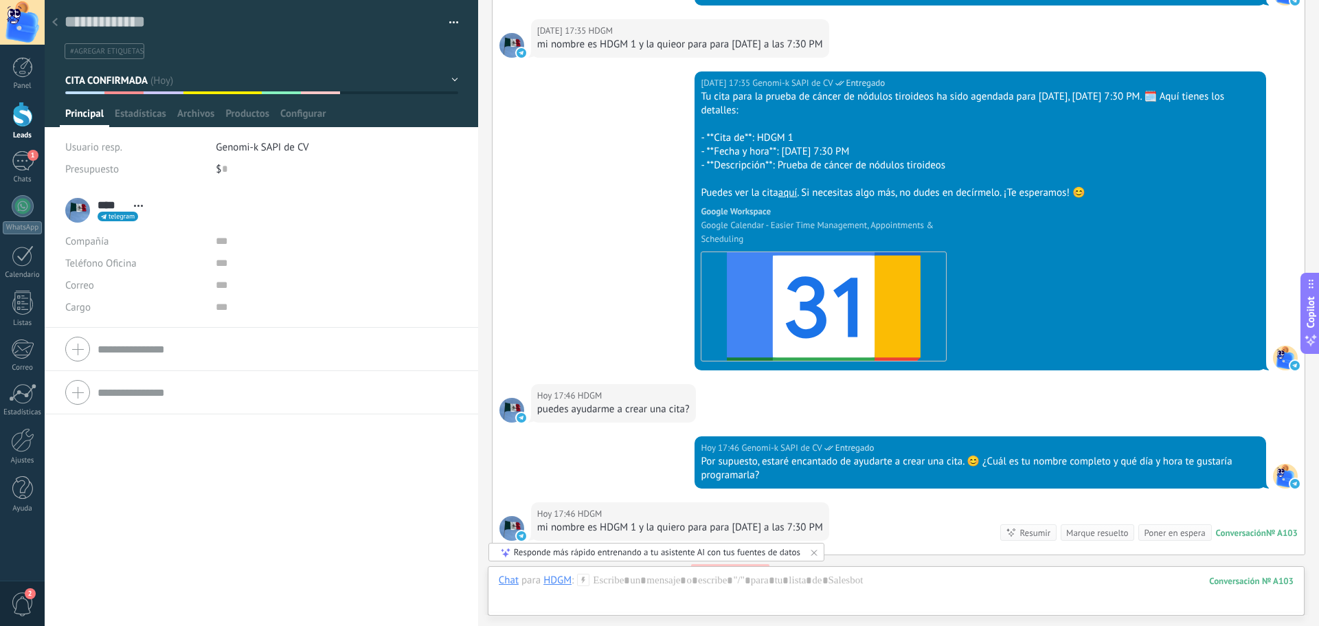
click at [449, 25] on span "button" at bounding box center [454, 24] width 10 height 3
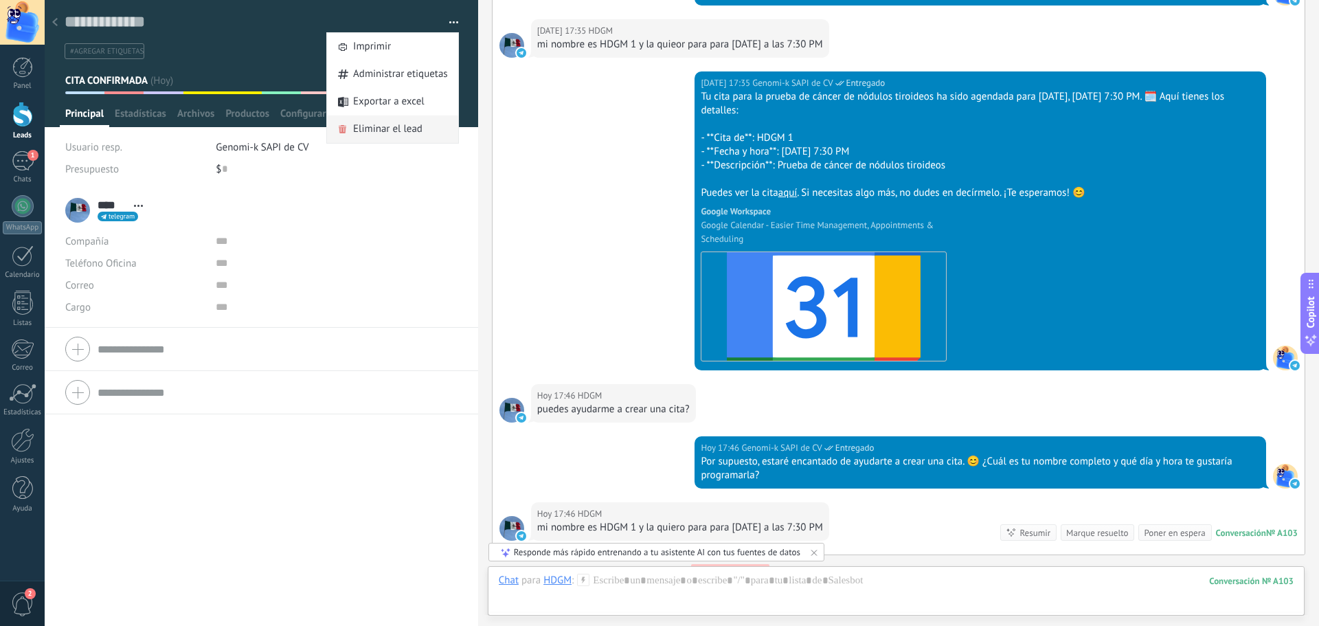
click at [371, 127] on span "Eliminar el lead" at bounding box center [387, 128] width 69 height 27
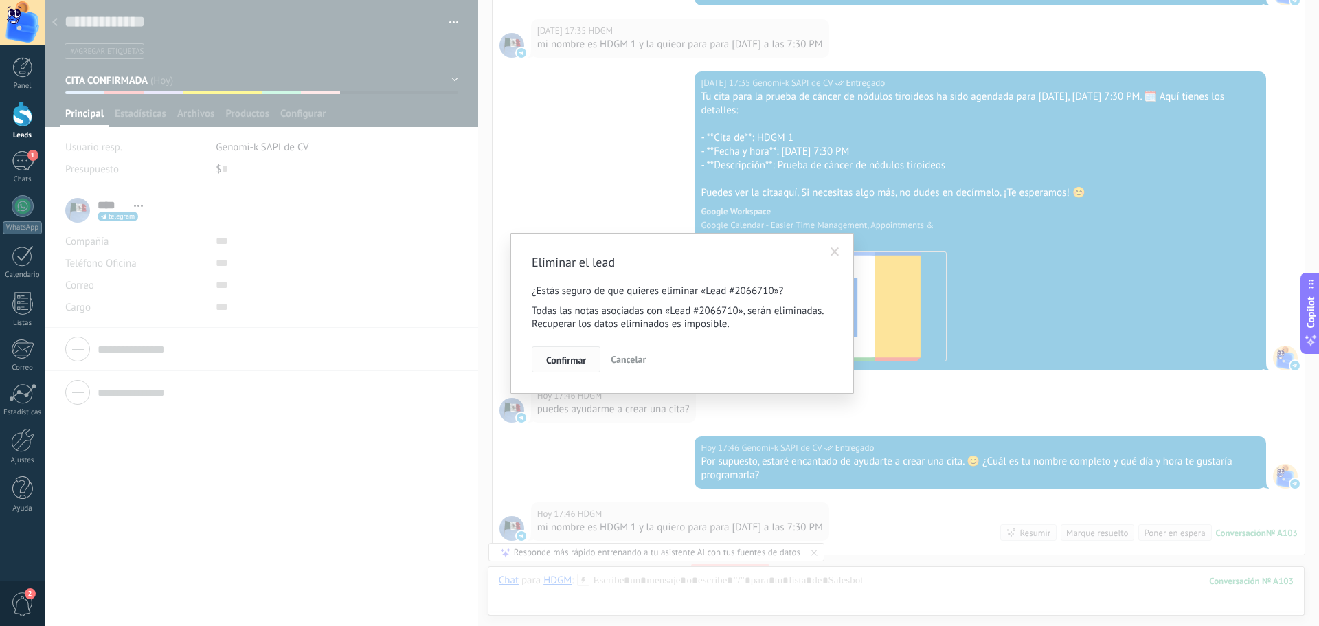
click at [577, 359] on span "Confirmar" at bounding box center [566, 360] width 40 height 10
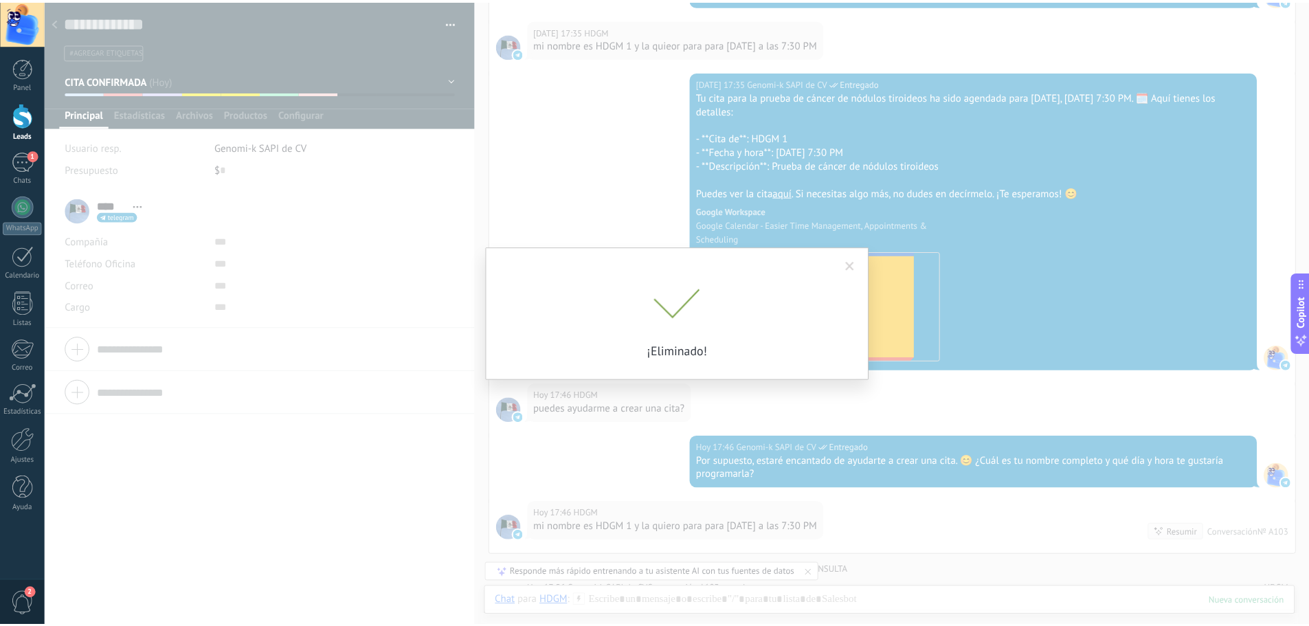
scroll to position [3633, 0]
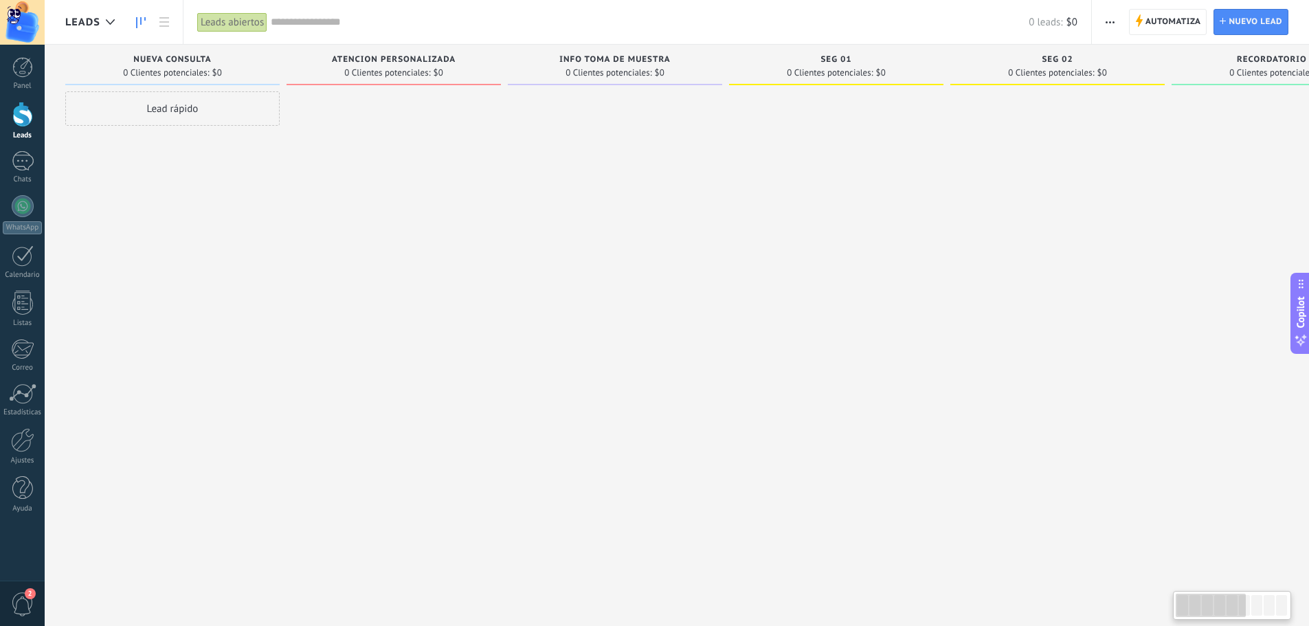
drag, startPoint x: 868, startPoint y: 324, endPoint x: 1038, endPoint y: 309, distance: 171.1
click at [1047, 309] on div "Leads Entrantes Solicitudes: 0 0 0 0 0 0 0 0 0 NUEVA CONSULTA 0 Clientes potenc…" at bounding box center [1067, 291] width 2005 height 493
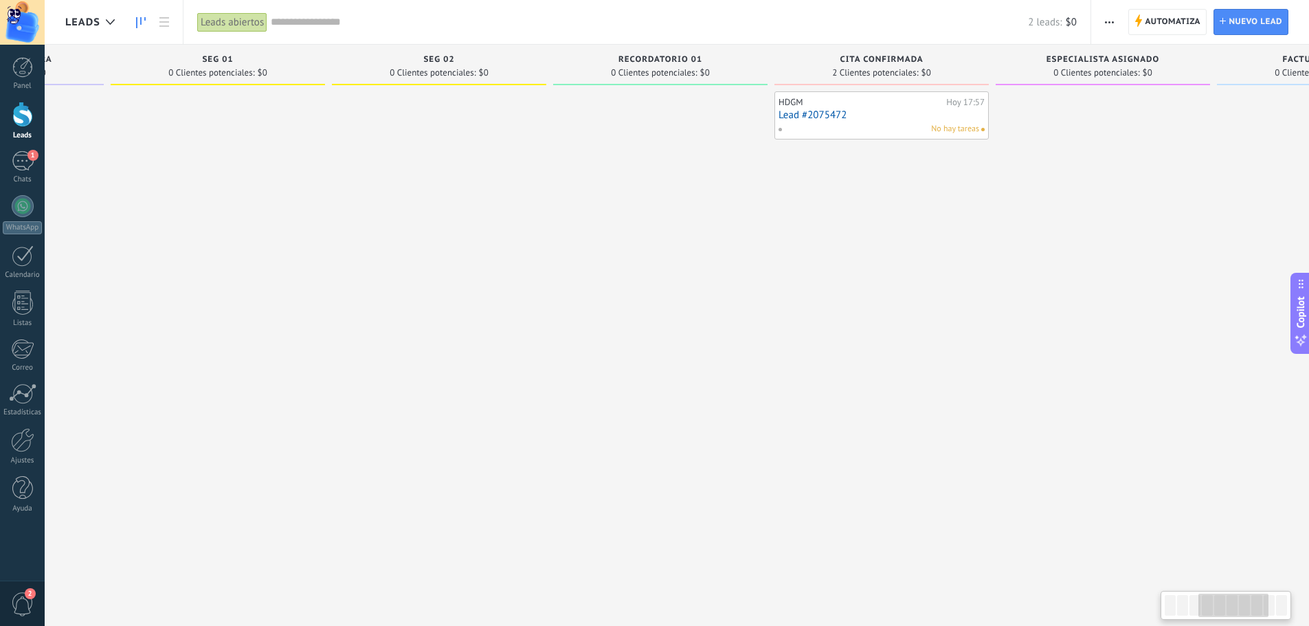
drag, startPoint x: 929, startPoint y: 343, endPoint x: 423, endPoint y: 300, distance: 508.3
click at [311, 341] on div at bounding box center [218, 314] width 214 height 447
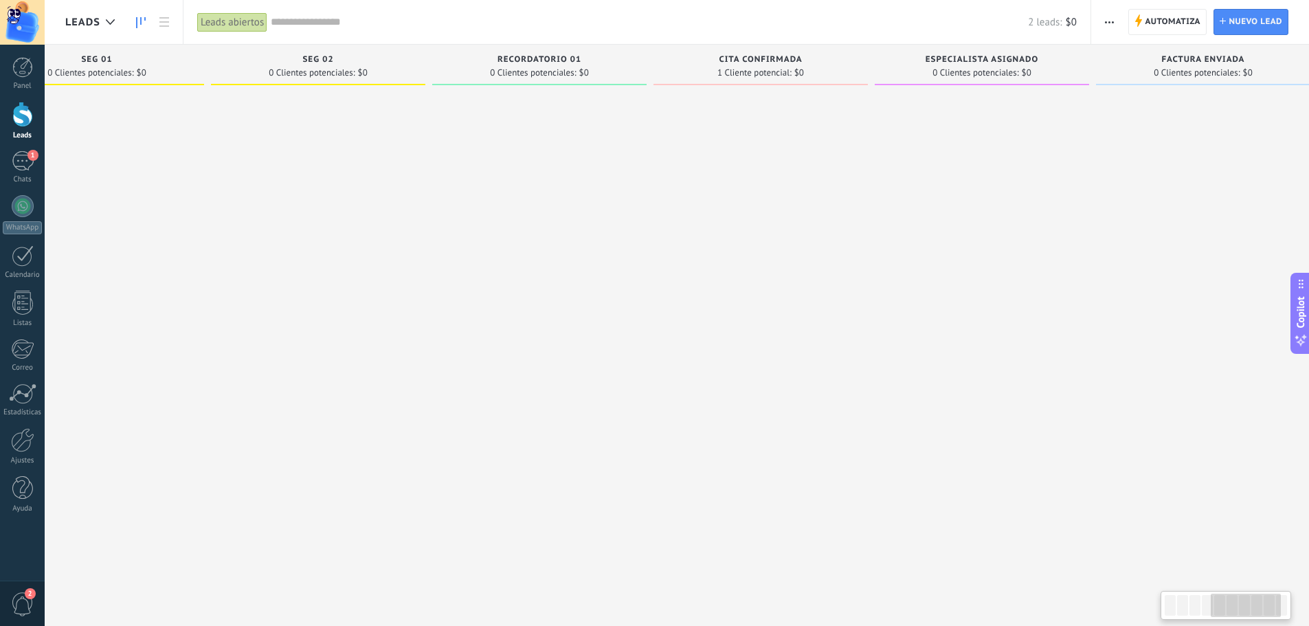
scroll to position [0, 761]
drag, startPoint x: 926, startPoint y: 228, endPoint x: 421, endPoint y: 250, distance: 504.8
click at [421, 250] on div "Leads Entrantes Solicitudes: 0 0 0 0 1 NUEVA CONSULTA 0 Clientes potenciales: $…" at bounding box center [306, 291] width 2005 height 493
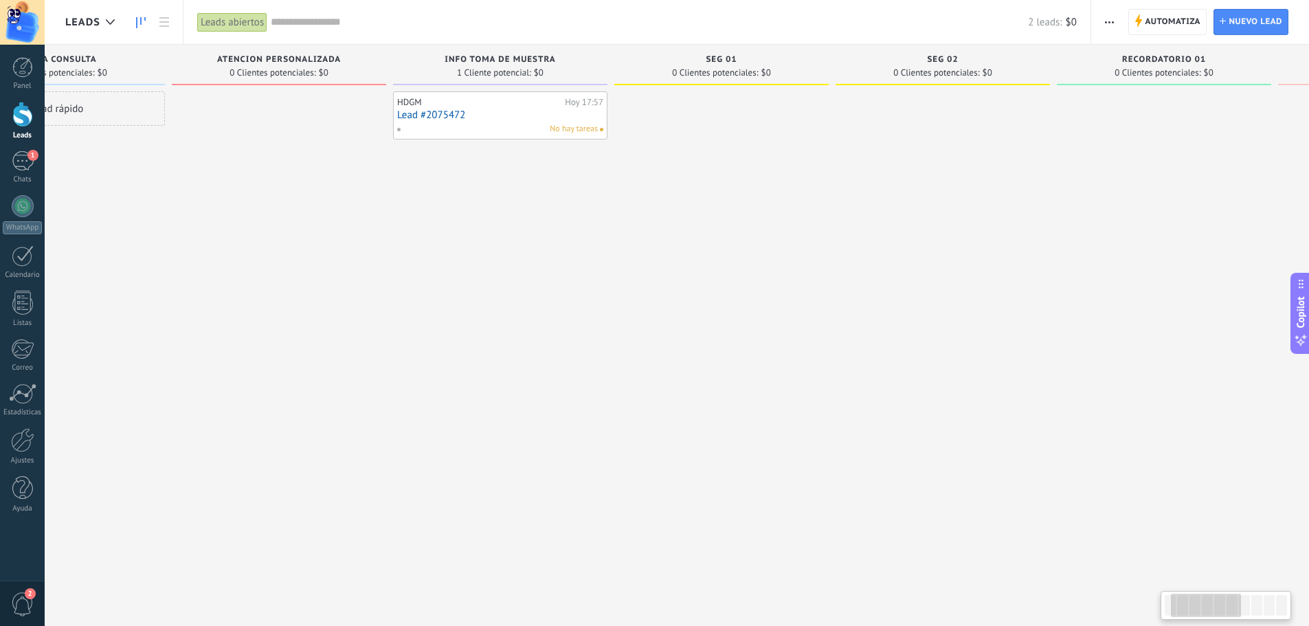
scroll to position [0, 111]
drag, startPoint x: 727, startPoint y: 203, endPoint x: 1286, endPoint y: 188, distance: 558.8
click at [1159, 23] on span "Automatiza" at bounding box center [1173, 22] width 56 height 25
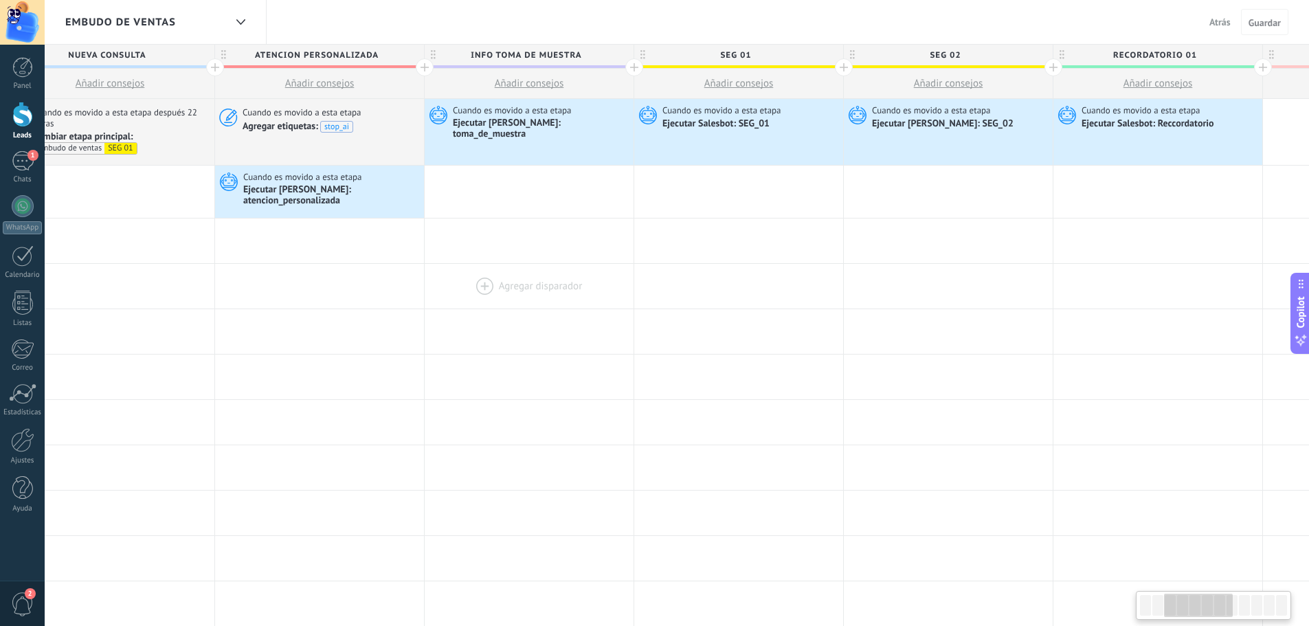
drag, startPoint x: 945, startPoint y: 293, endPoint x: 502, endPoint y: 287, distance: 443.9
click at [474, 292] on div at bounding box center [529, 286] width 209 height 45
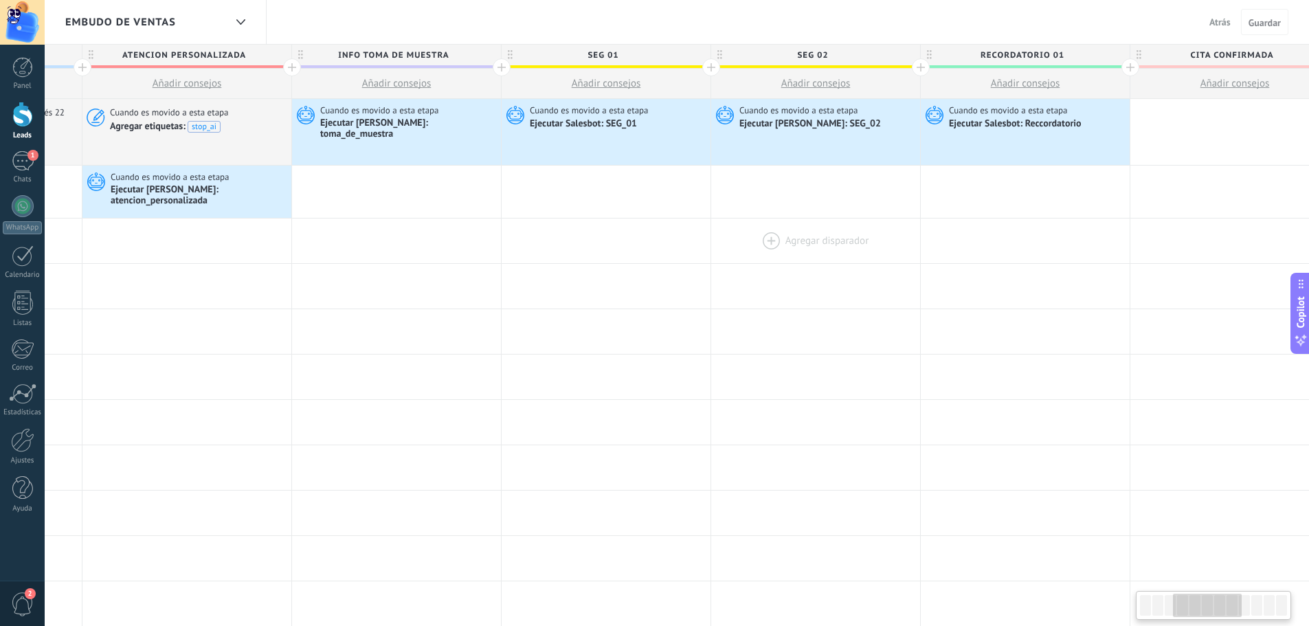
scroll to position [0, 596]
drag, startPoint x: 941, startPoint y: 243, endPoint x: 816, endPoint y: 251, distance: 125.3
click at [816, 251] on div at bounding box center [822, 241] width 209 height 45
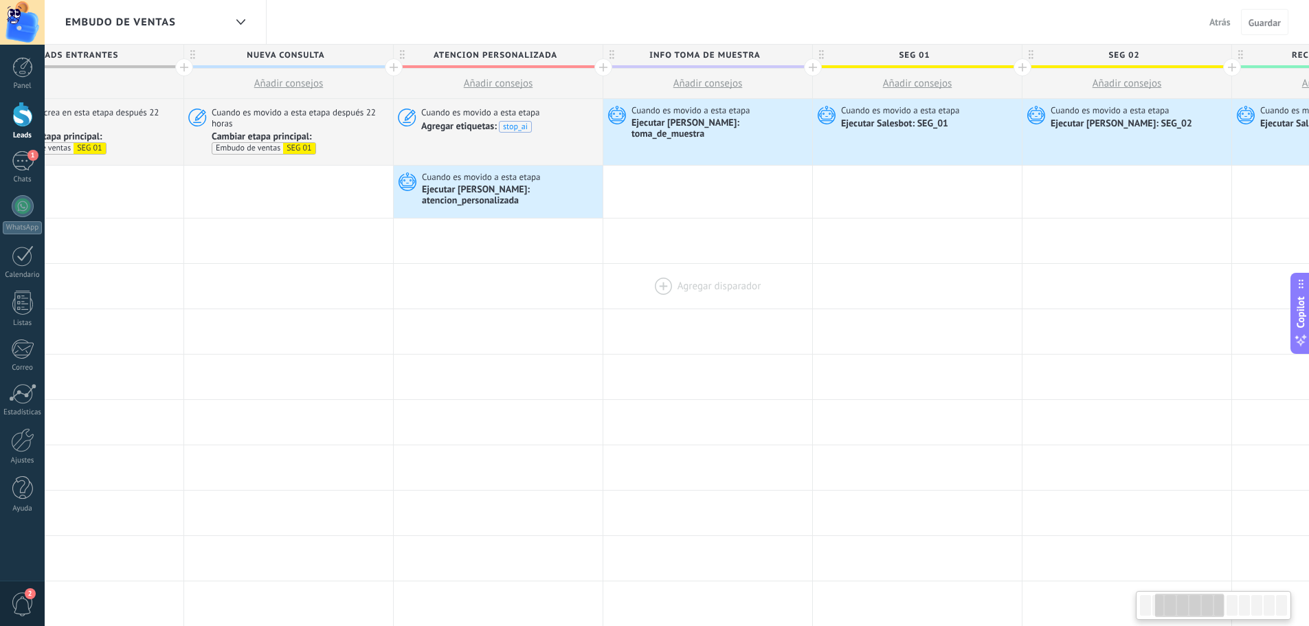
scroll to position [0, 286]
drag, startPoint x: 467, startPoint y: 251, endPoint x: 778, endPoint y: 262, distance: 310.8
click at [778, 262] on div "**********" at bounding box center [1238, 612] width 2515 height 1027
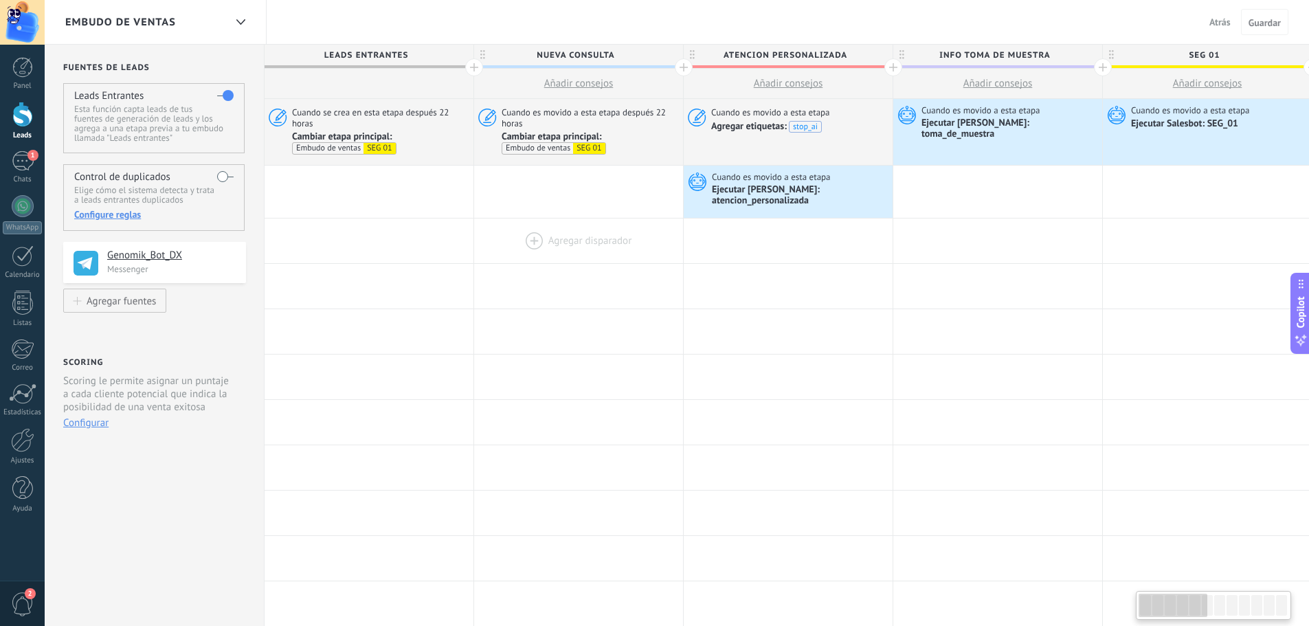
scroll to position [0, 0]
drag, startPoint x: 419, startPoint y: 244, endPoint x: 673, endPoint y: 249, distance: 254.3
click at [673, 249] on div at bounding box center [580, 241] width 209 height 45
